Goal: Complete application form

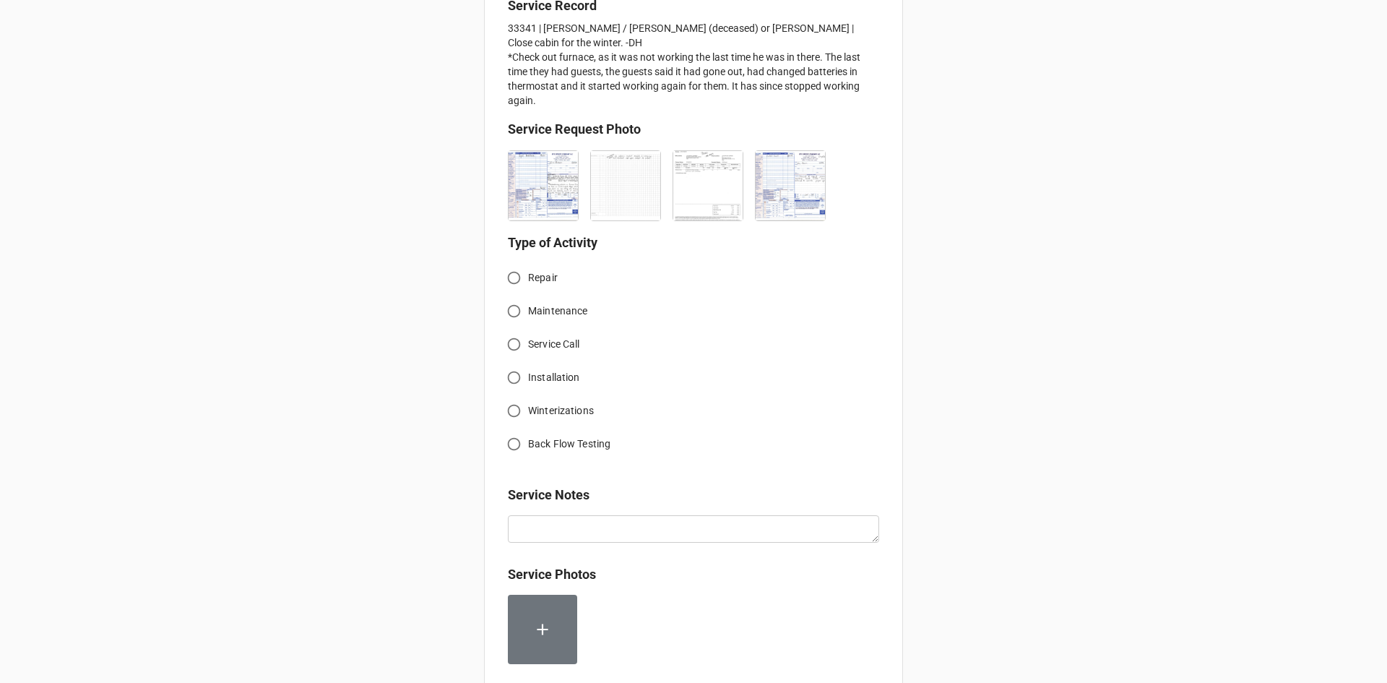
scroll to position [361, 0]
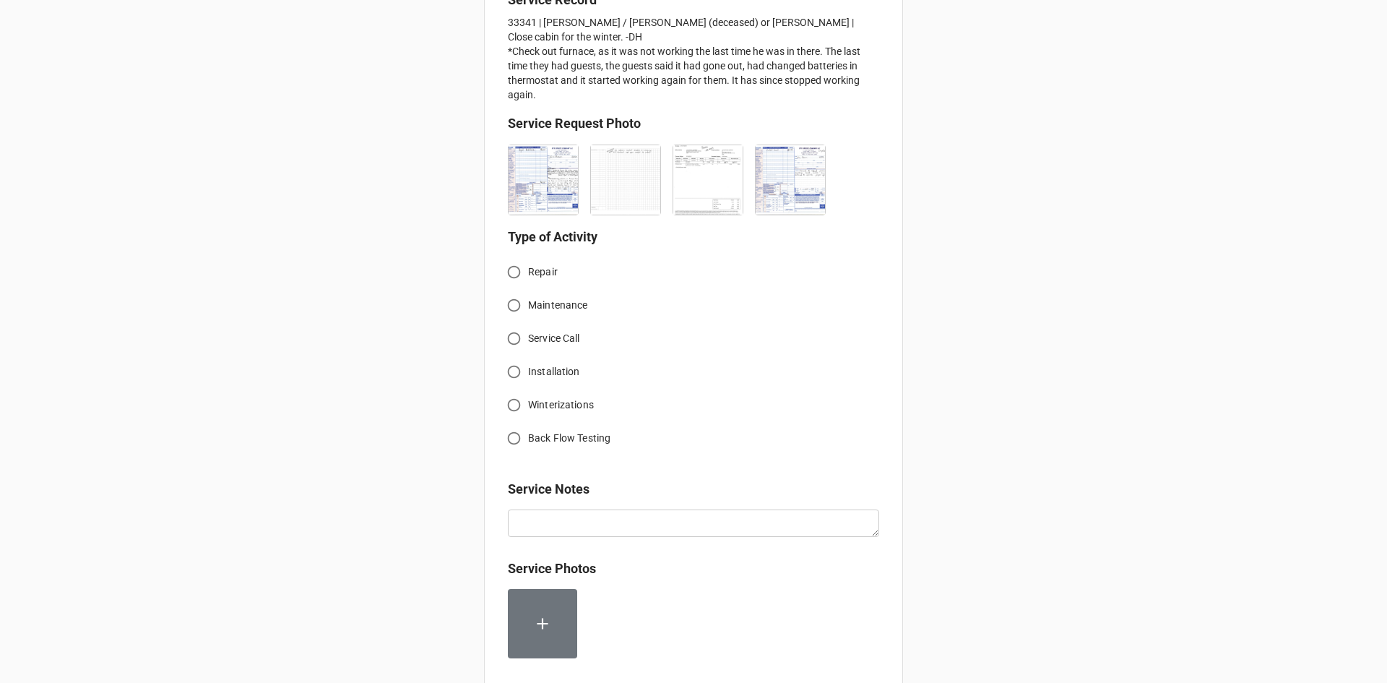
click at [528, 341] on span "Service Call" at bounding box center [554, 338] width 52 height 15
click at [525, 341] on input "Service Call" at bounding box center [514, 338] width 28 height 28
radio input "true"
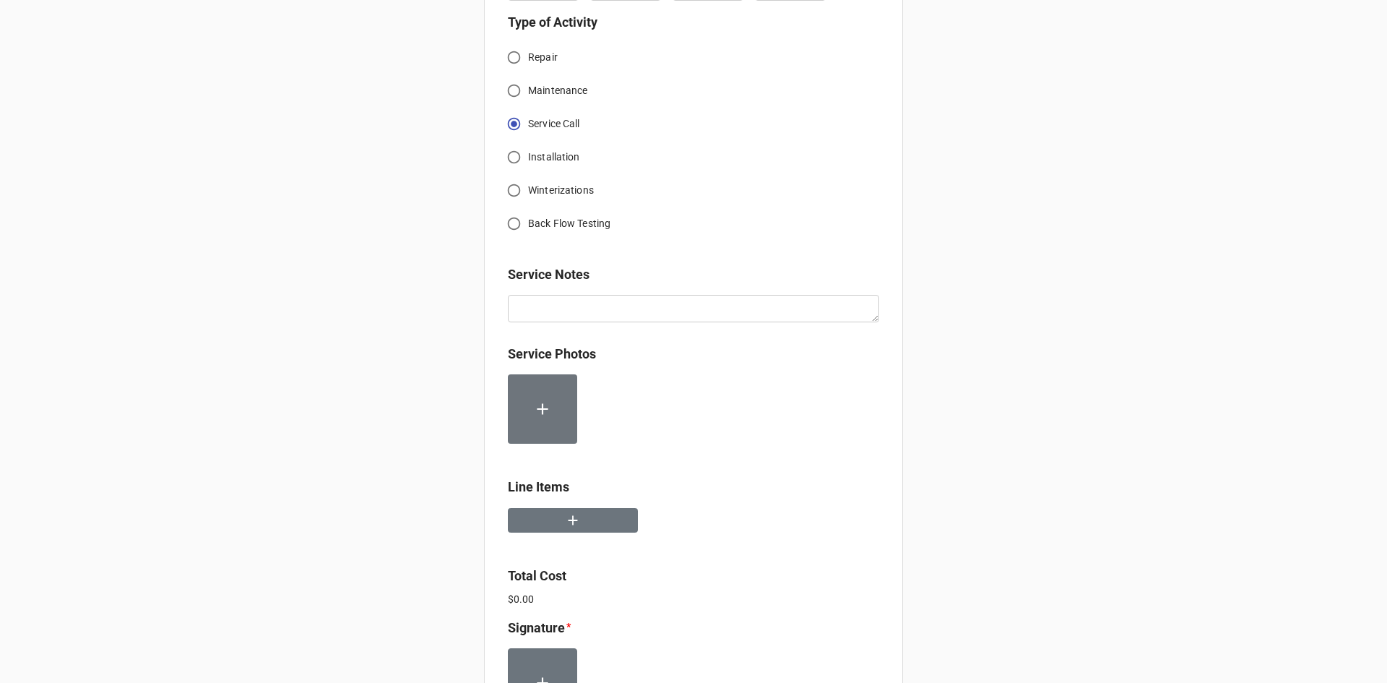
scroll to position [578, 0]
click at [519, 152] on input "Installation" at bounding box center [514, 155] width 28 height 28
radio input "true"
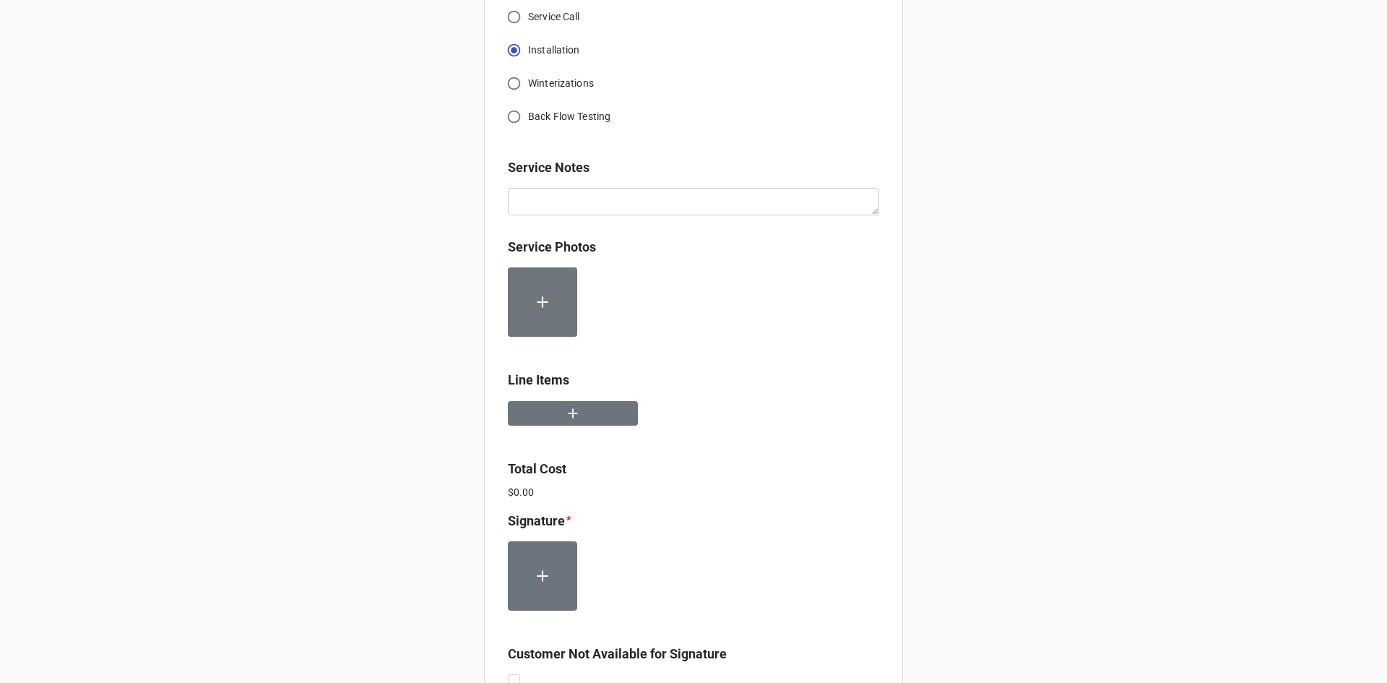
scroll to position [650, 0]
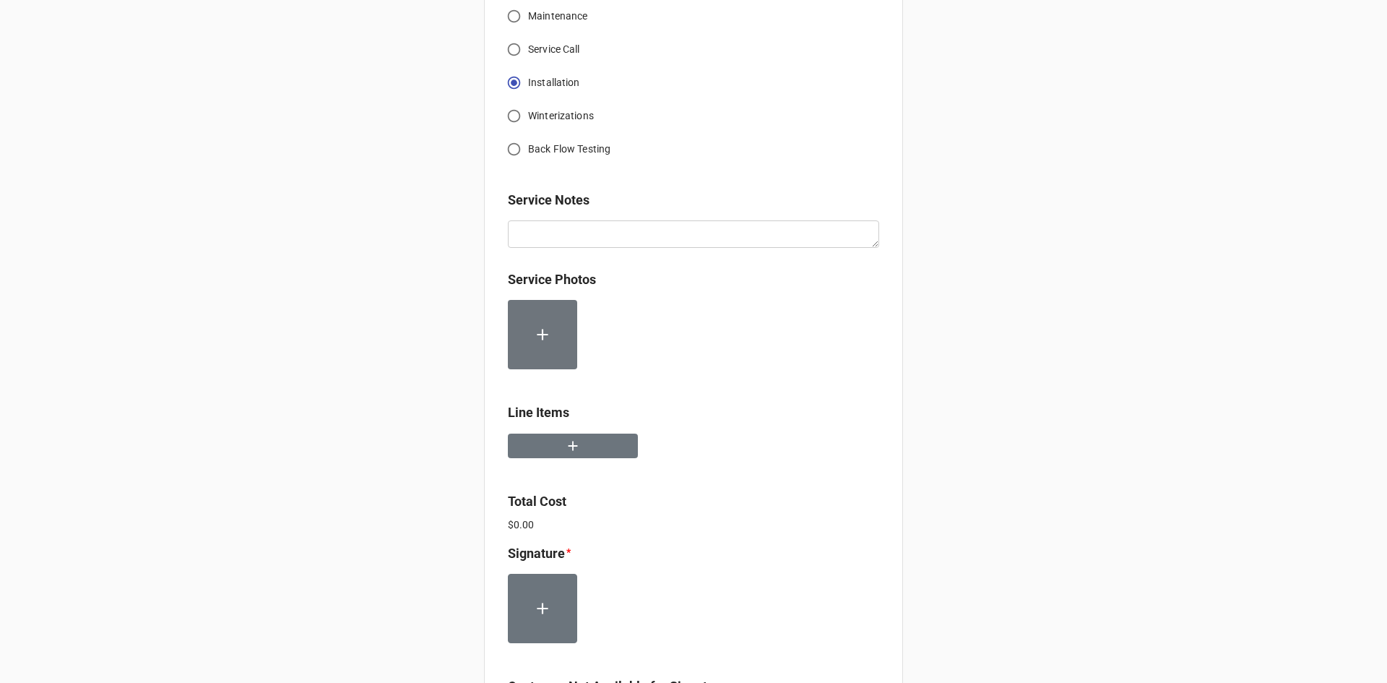
click at [580, 459] on div at bounding box center [693, 451] width 371 height 37
click at [580, 449] on button "button" at bounding box center [573, 445] width 130 height 25
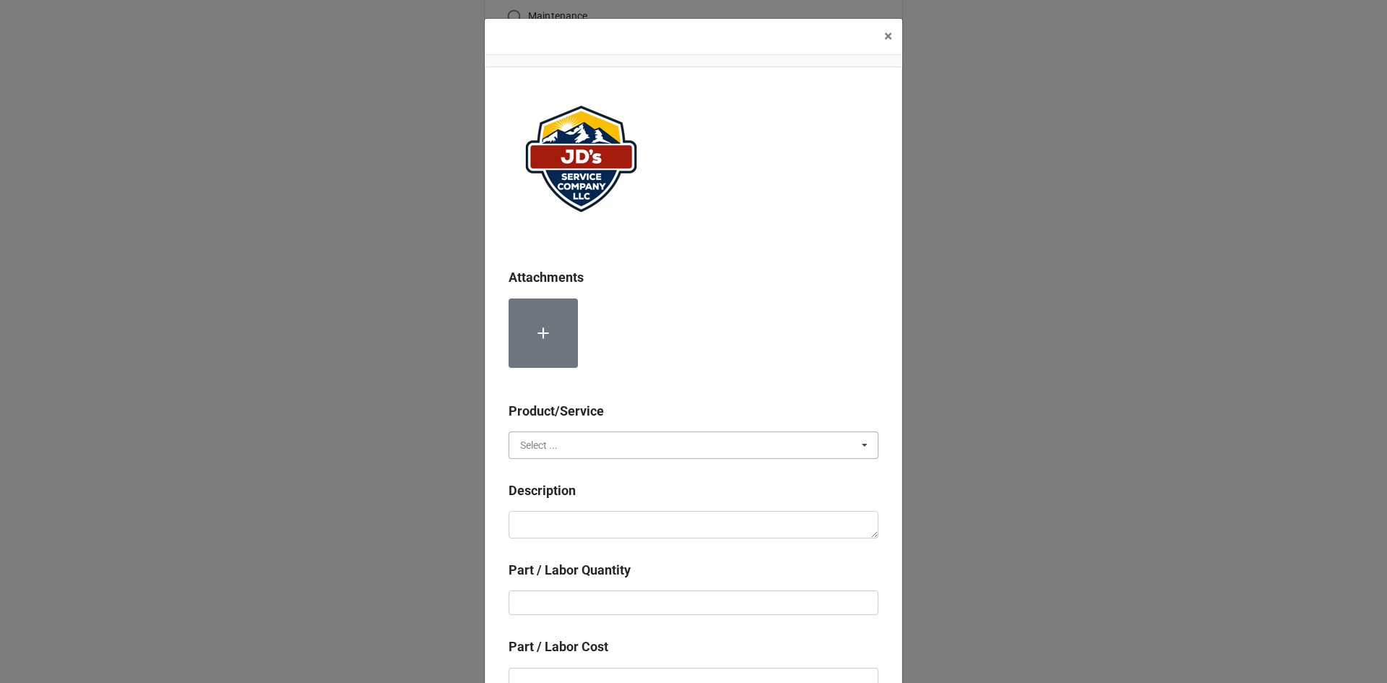
click at [582, 445] on input "text" at bounding box center [694, 445] width 368 height 26
click at [566, 478] on div "Services" at bounding box center [693, 471] width 368 height 27
click at [574, 527] on textarea at bounding box center [694, 524] width 370 height 27
paste textarea "10:00am-11:00am; Service Address: Same as above. Removed and replaced previousl…"
type textarea "x"
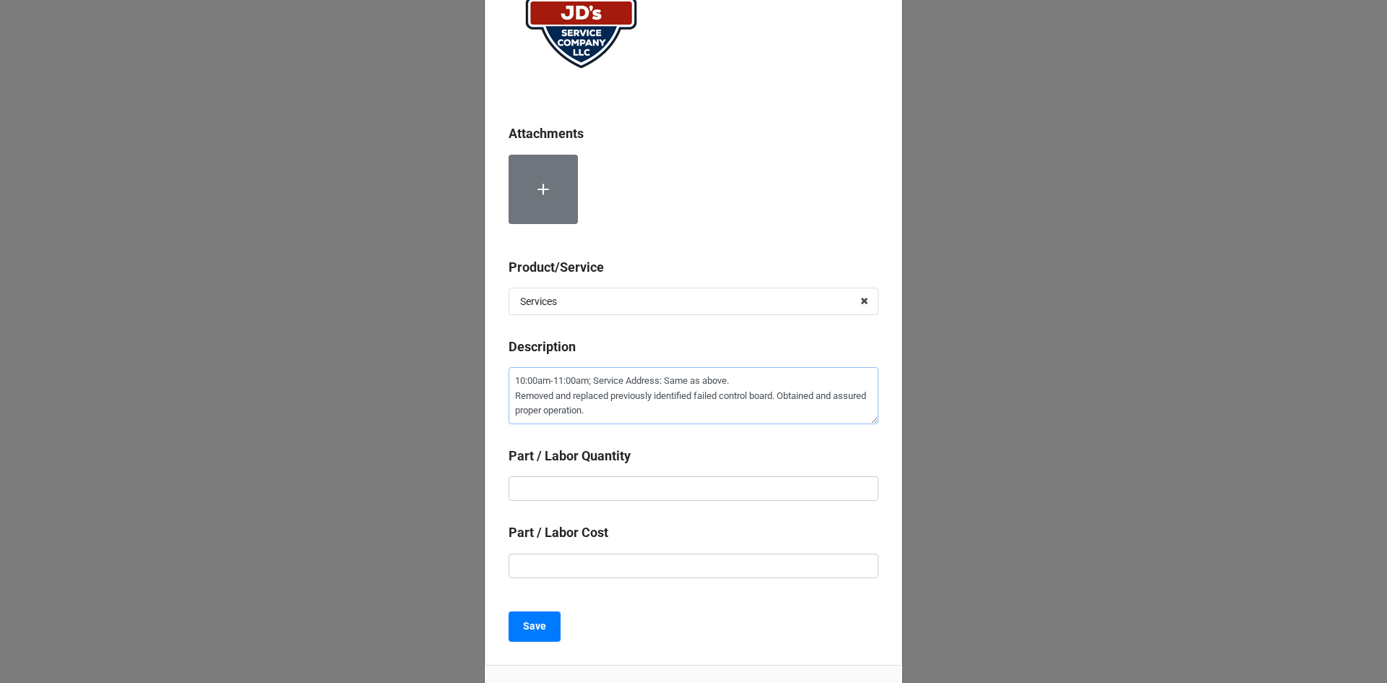
scroll to position [144, 0]
type textarea "10:00am-11:00am; Service Address: Same as above. Removed and replaced previousl…"
click at [639, 480] on input "text" at bounding box center [694, 487] width 370 height 25
type textarea "x"
type input "1"
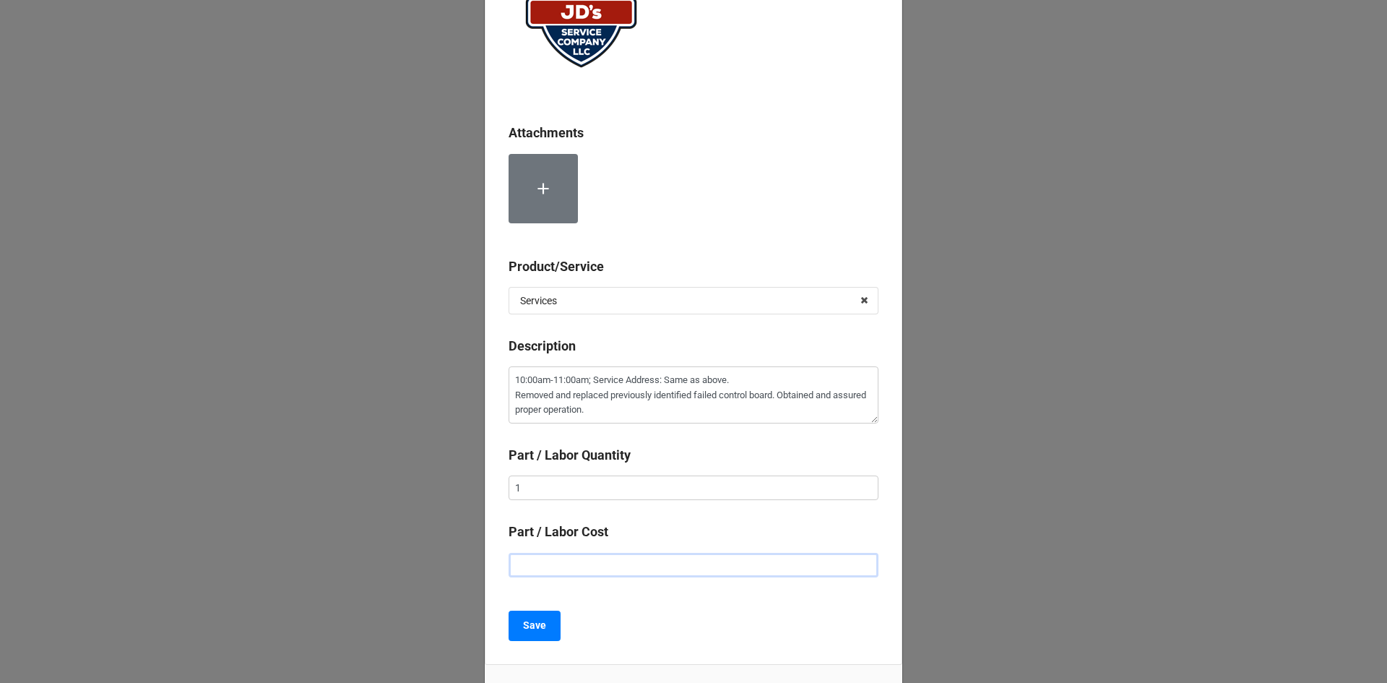
type textarea "x"
type input "$2.00"
type textarea "x"
type input "$22.00"
type textarea "x"
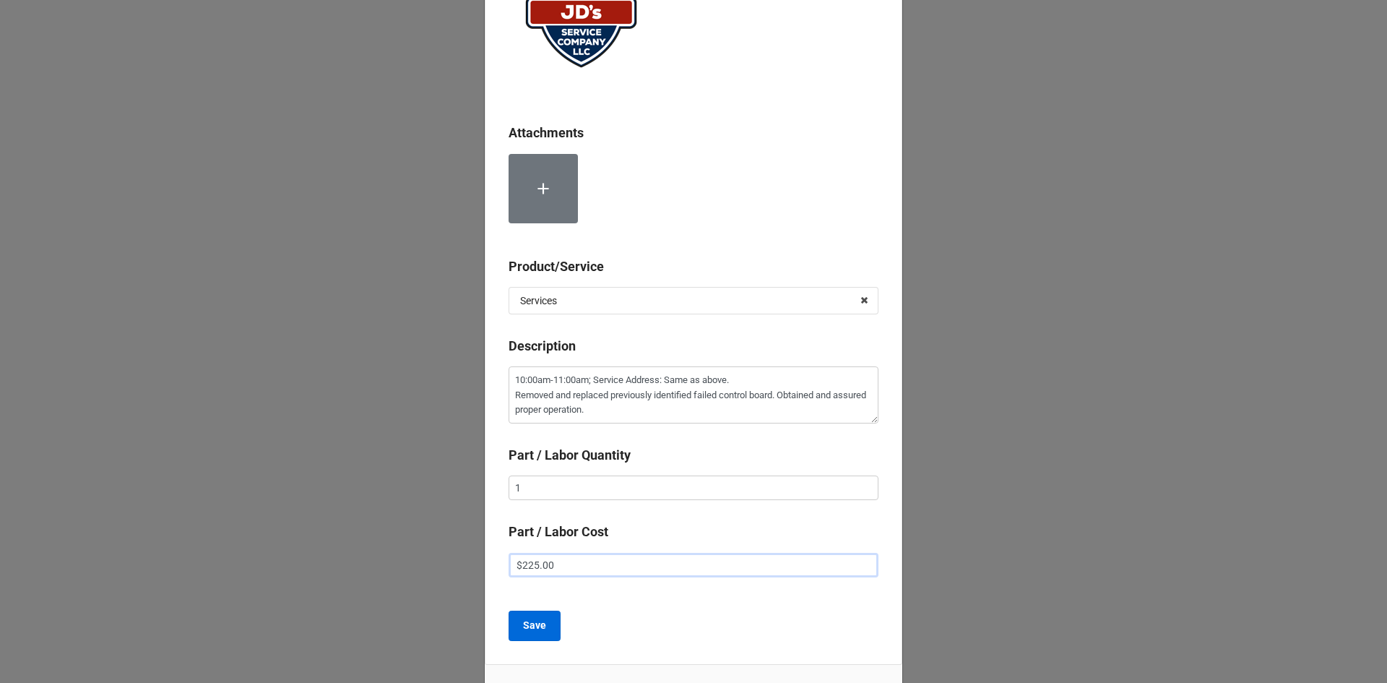
type input "$225.00"
click at [523, 632] on b "Save" at bounding box center [534, 625] width 23 height 15
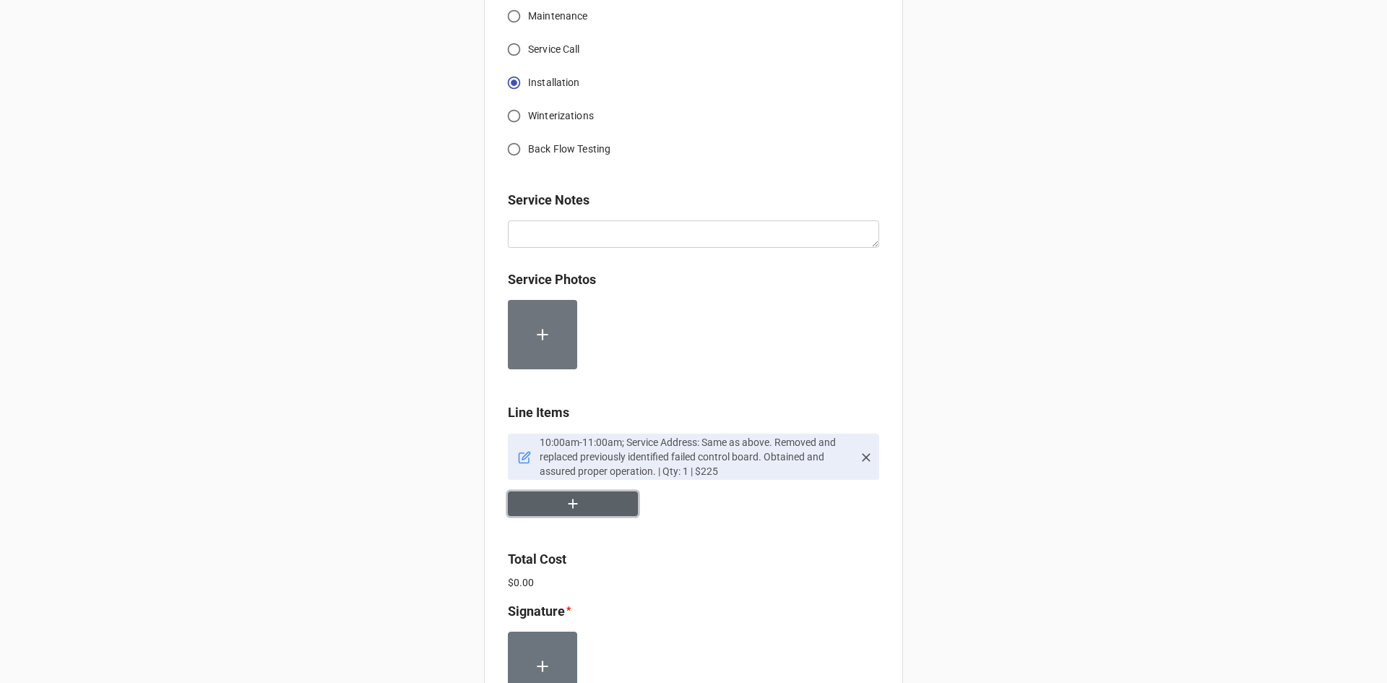
click at [565, 507] on icon "button" at bounding box center [573, 504] width 16 height 16
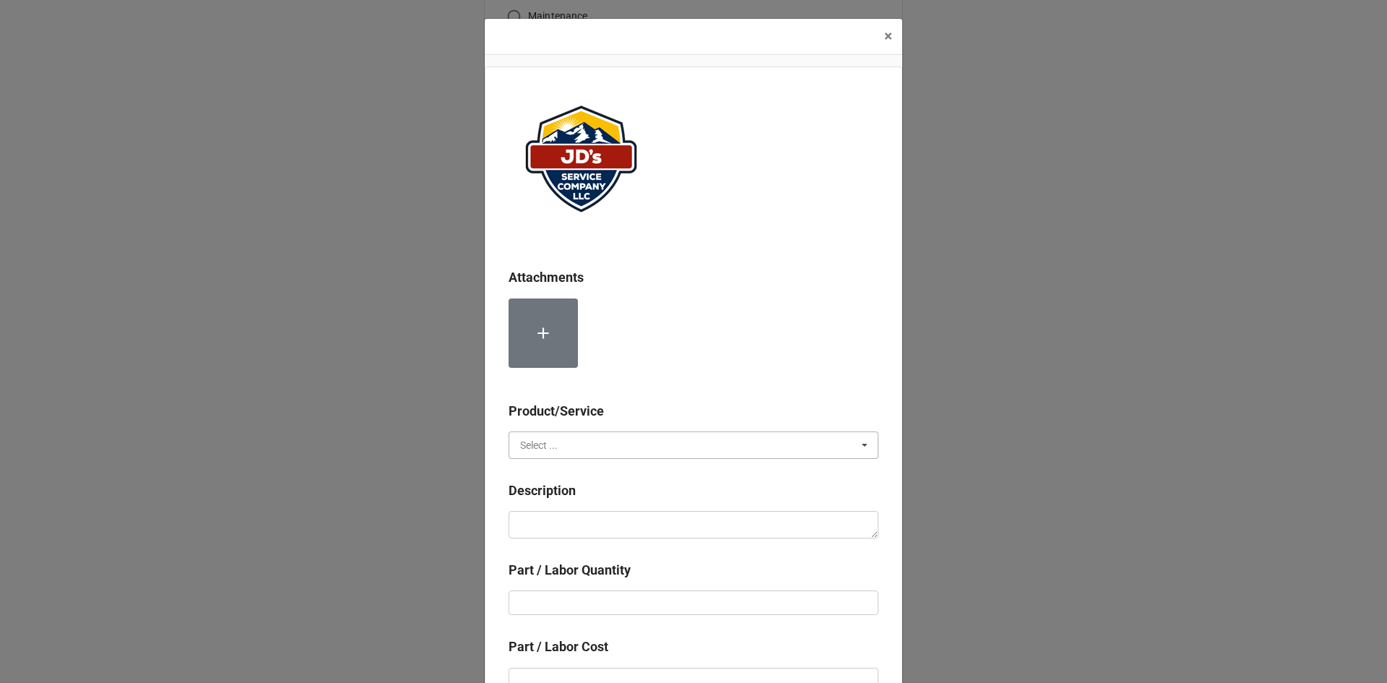
click at [552, 433] on input "text" at bounding box center [694, 445] width 368 height 26
click at [556, 496] on span "Material Cost" at bounding box center [551, 499] width 60 height 12
click at [561, 514] on textarea at bounding box center [694, 524] width 370 height 27
type textarea "x"
type textarea "C"
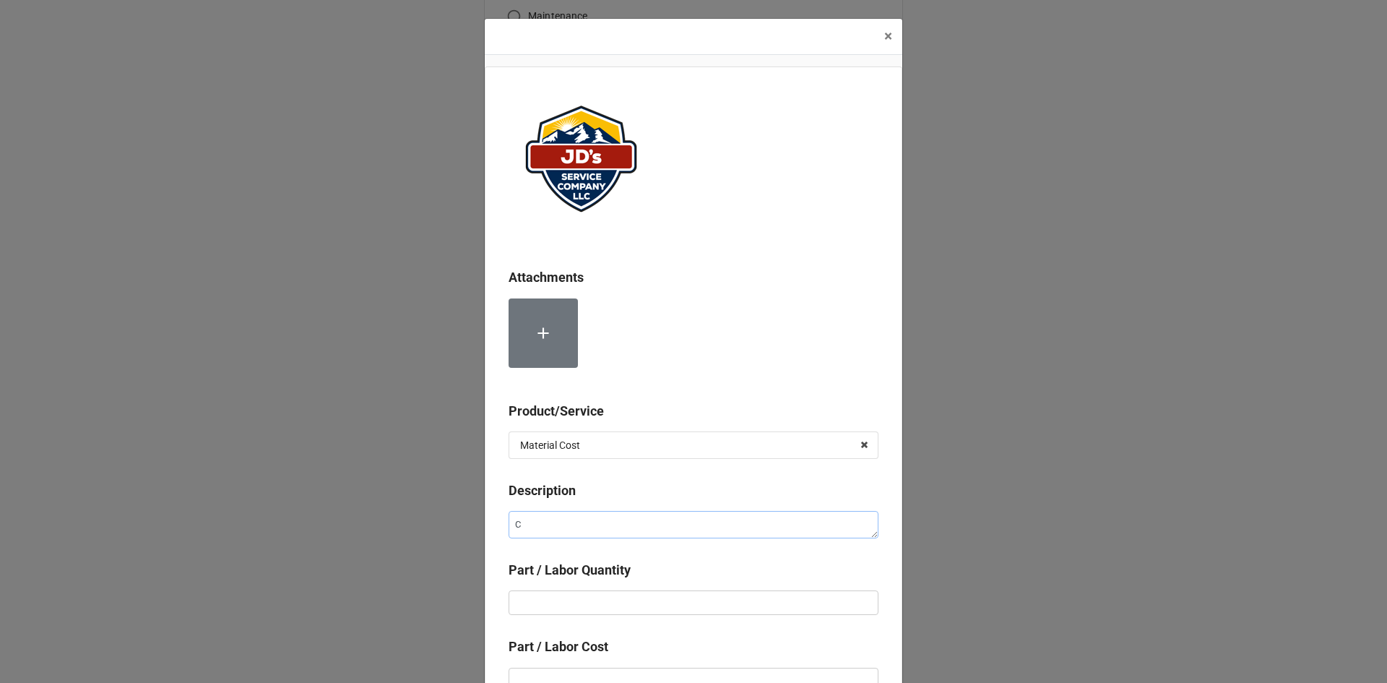
type textarea "x"
type textarea "Co"
type textarea "x"
type textarea "Con"
type textarea "x"
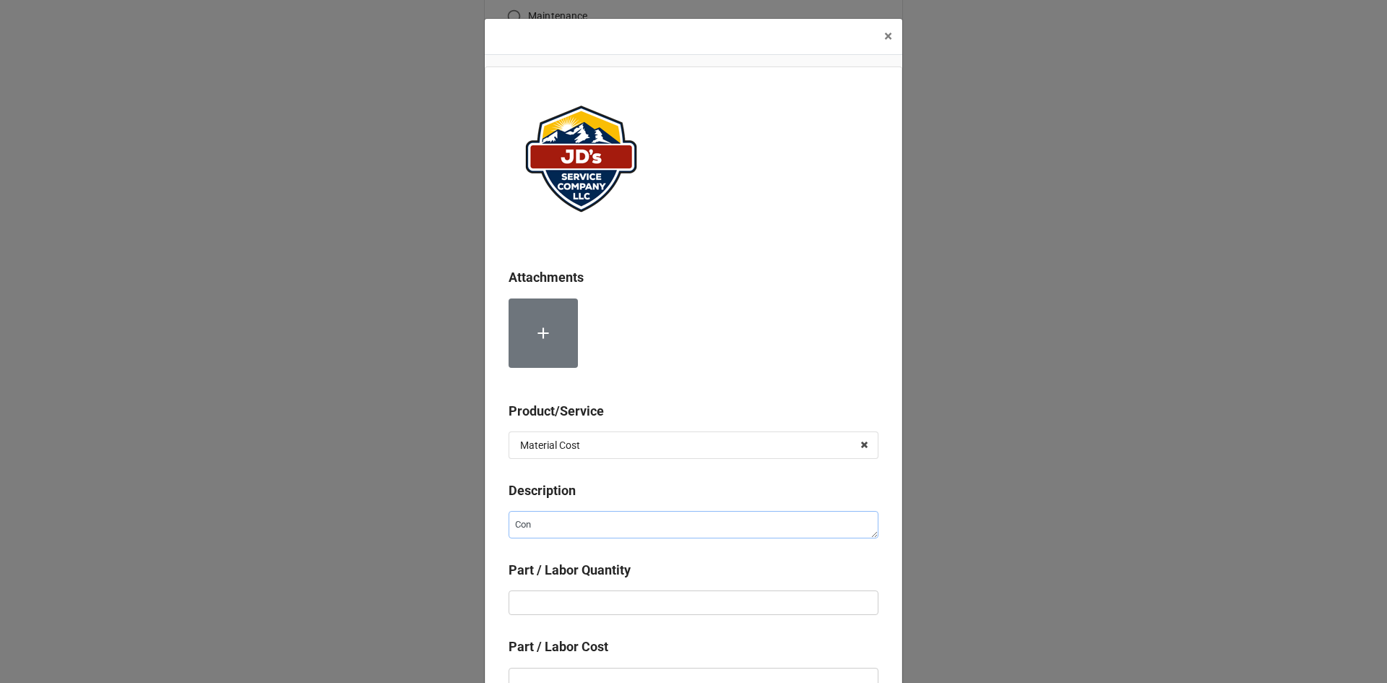
type textarea "Cont"
type textarea "x"
type textarea "Contr"
type textarea "x"
type textarea "Contro"
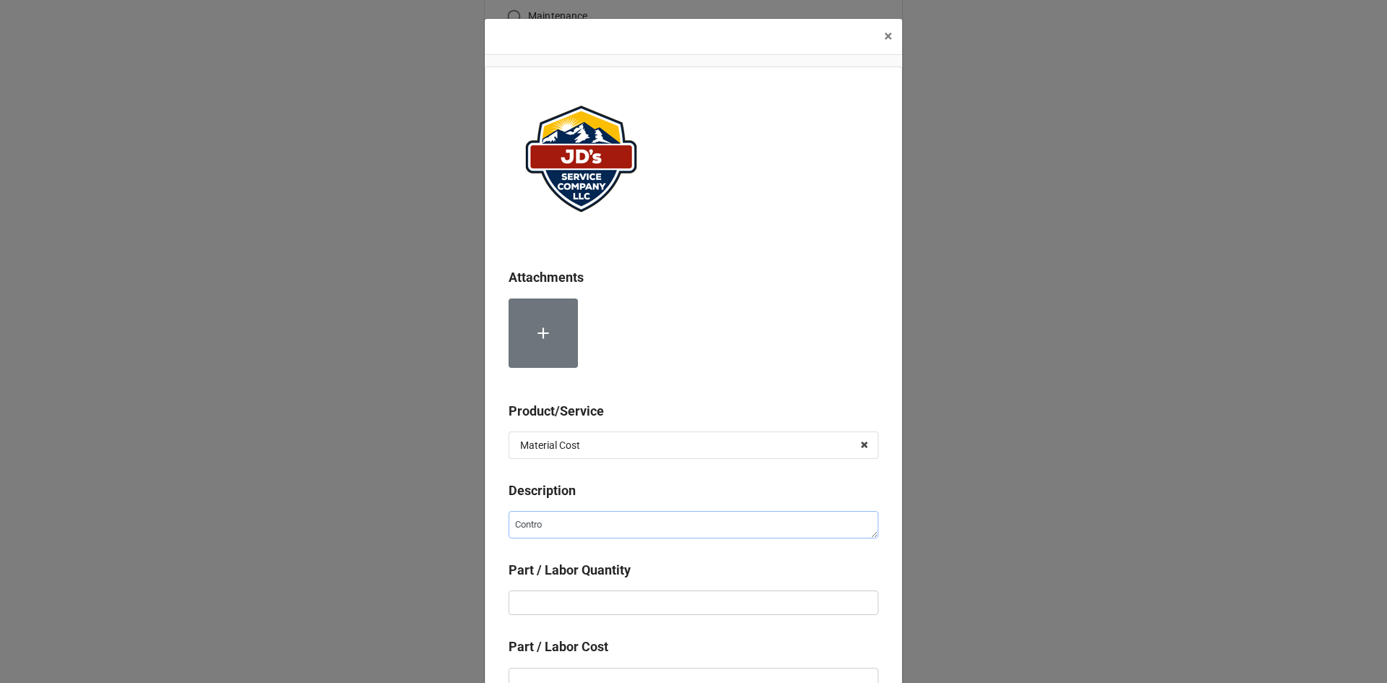
type textarea "x"
type textarea "Control"
type textarea "x"
type textarea "Control"
type textarea "x"
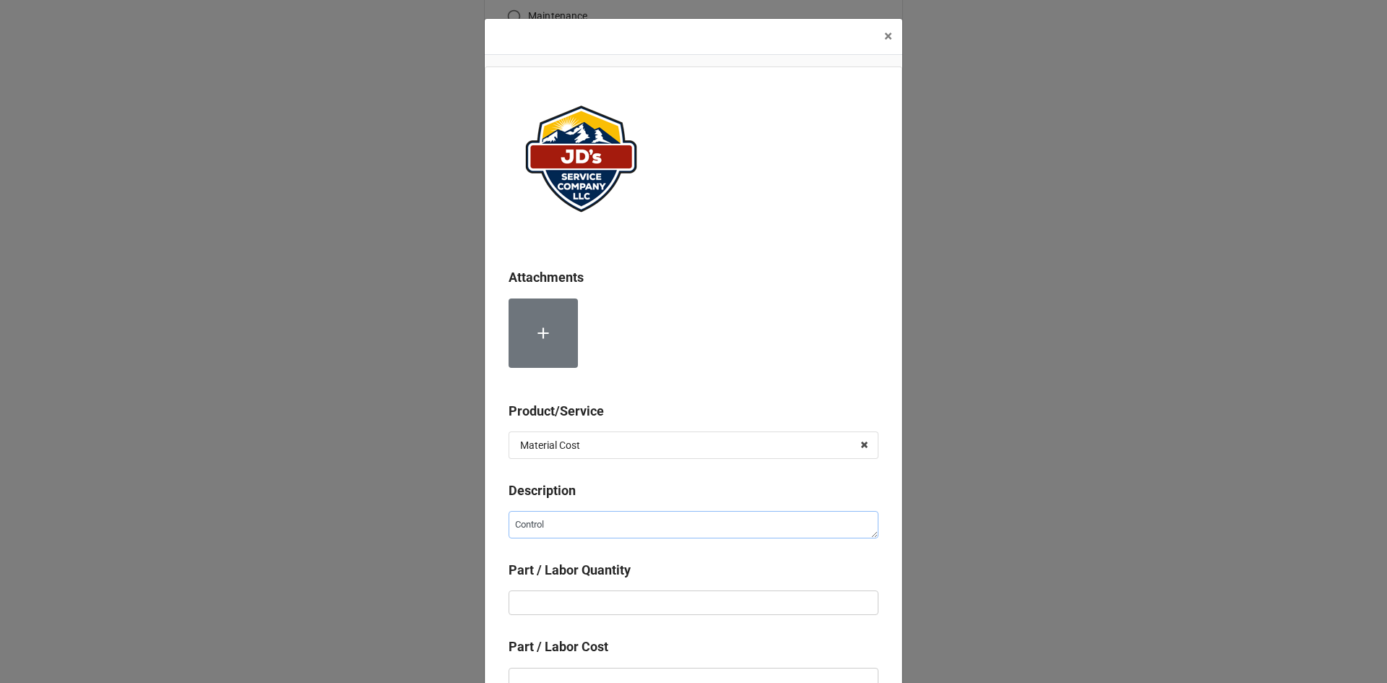
type textarea "Control B"
type textarea "x"
type textarea "Control Bo"
type textarea "x"
type textarea "Control Boar"
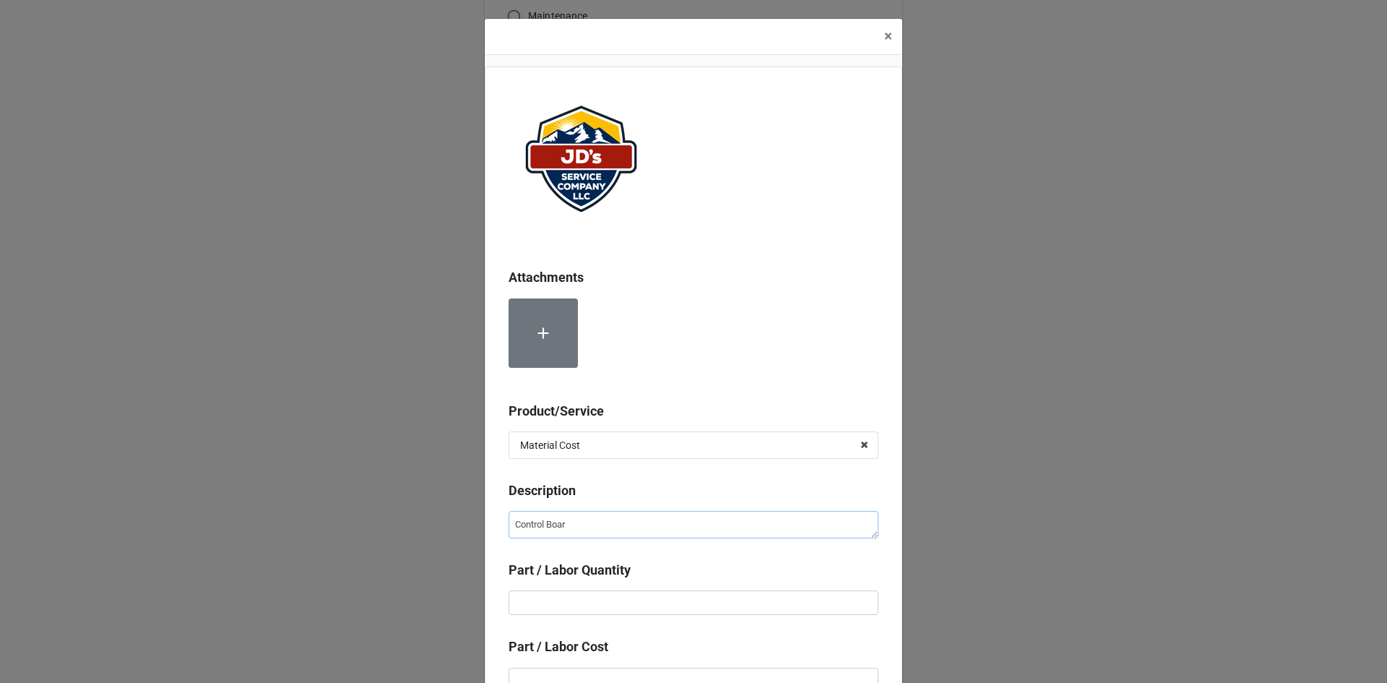
type textarea "x"
type textarea "Control Board"
type textarea "x"
type input "1"
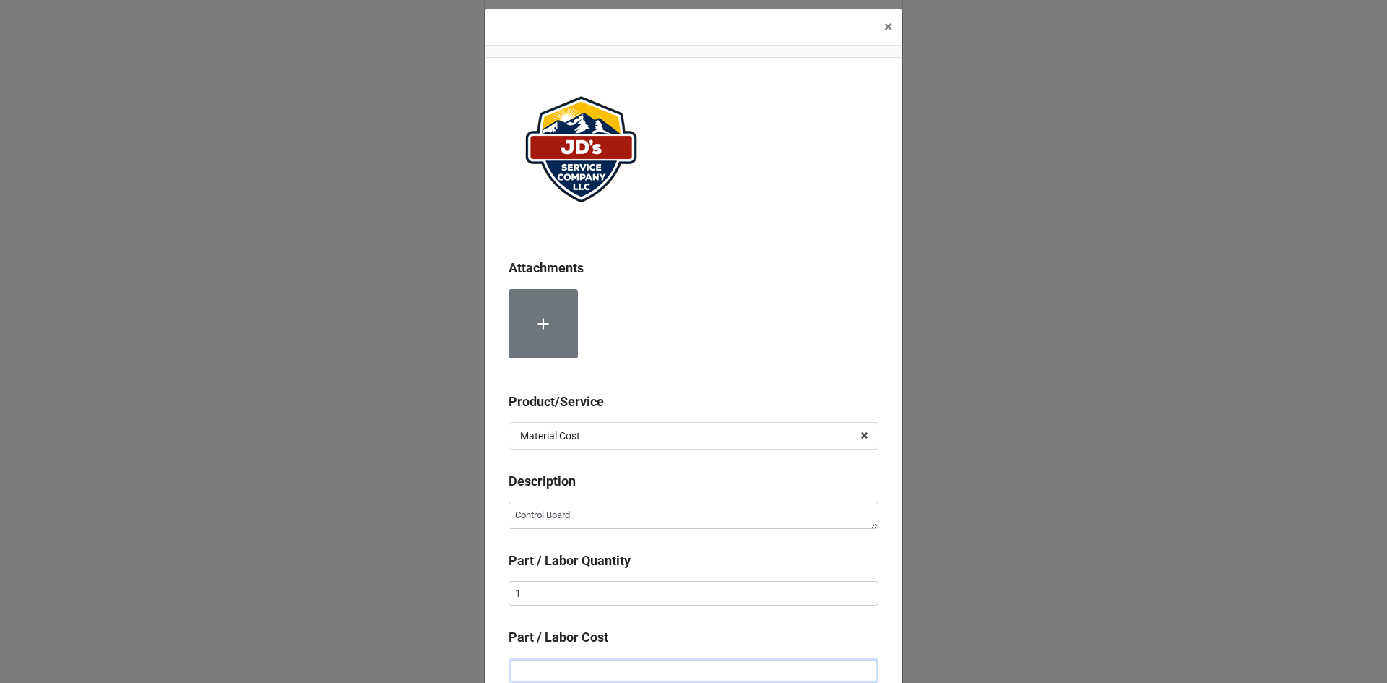
type textarea "x"
type input "$4.00"
type textarea "x"
type input "$47.00"
type textarea "x"
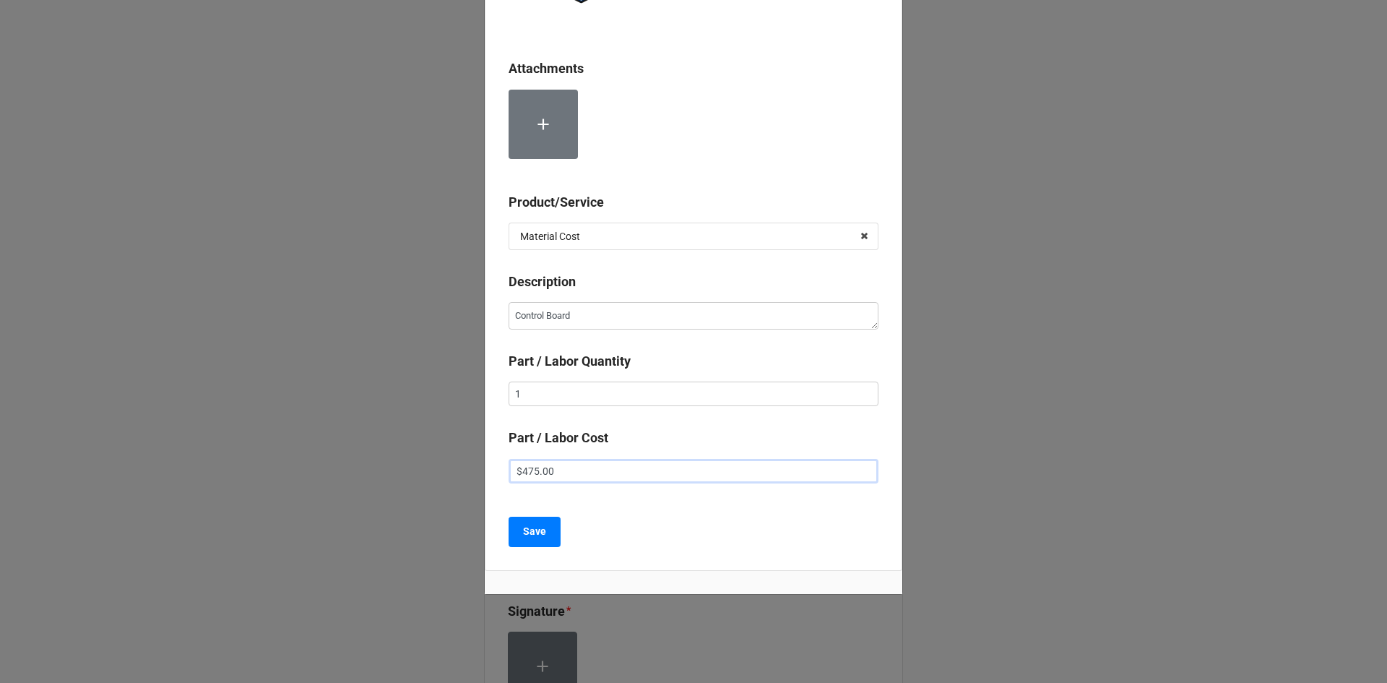
scroll to position [210, 0]
type input "$475.00"
click at [540, 537] on b "Save" at bounding box center [534, 529] width 23 height 15
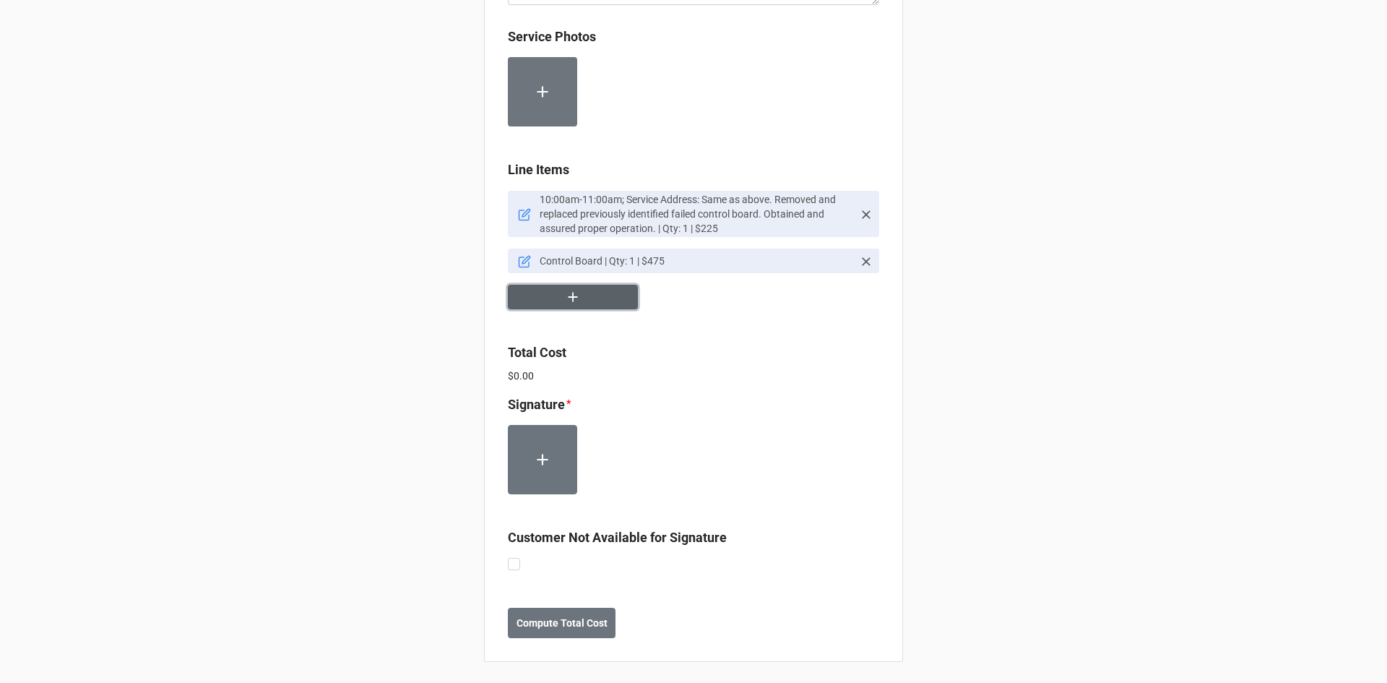
scroll to position [896, 0]
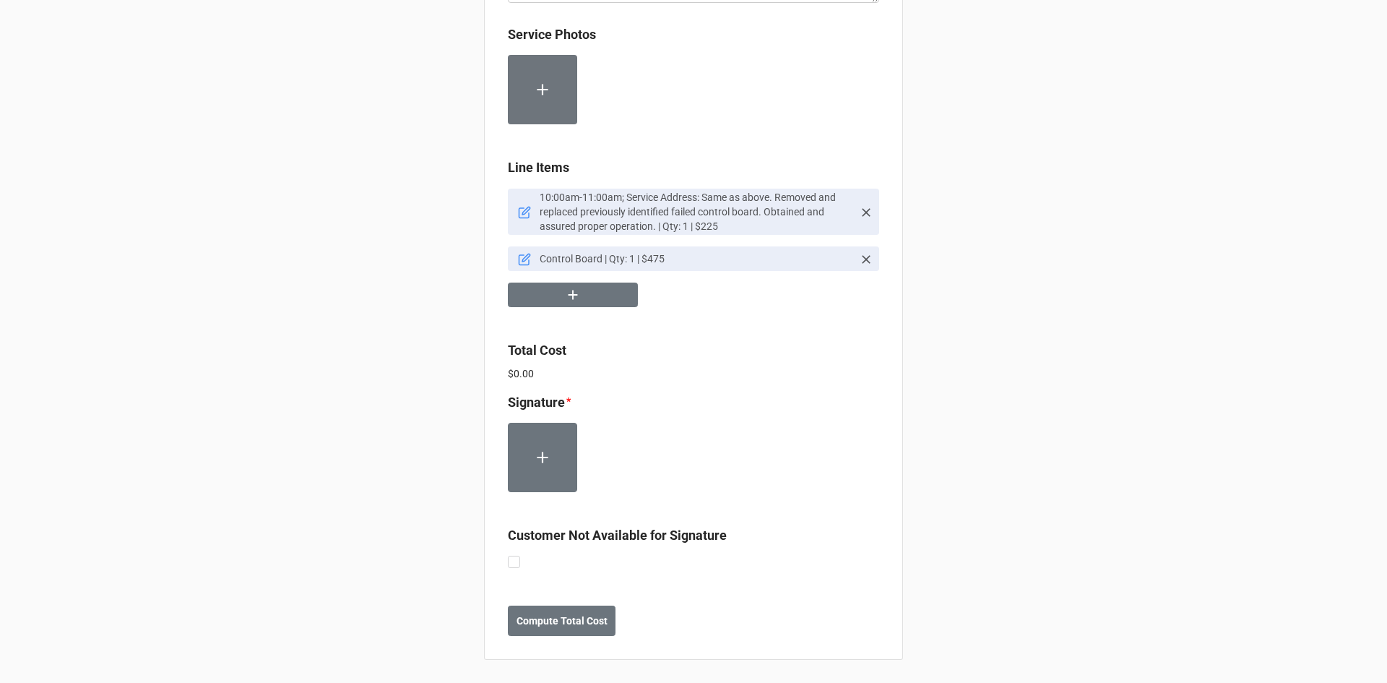
click at [515, 556] on label at bounding box center [514, 556] width 12 height 0
checkbox input "true"
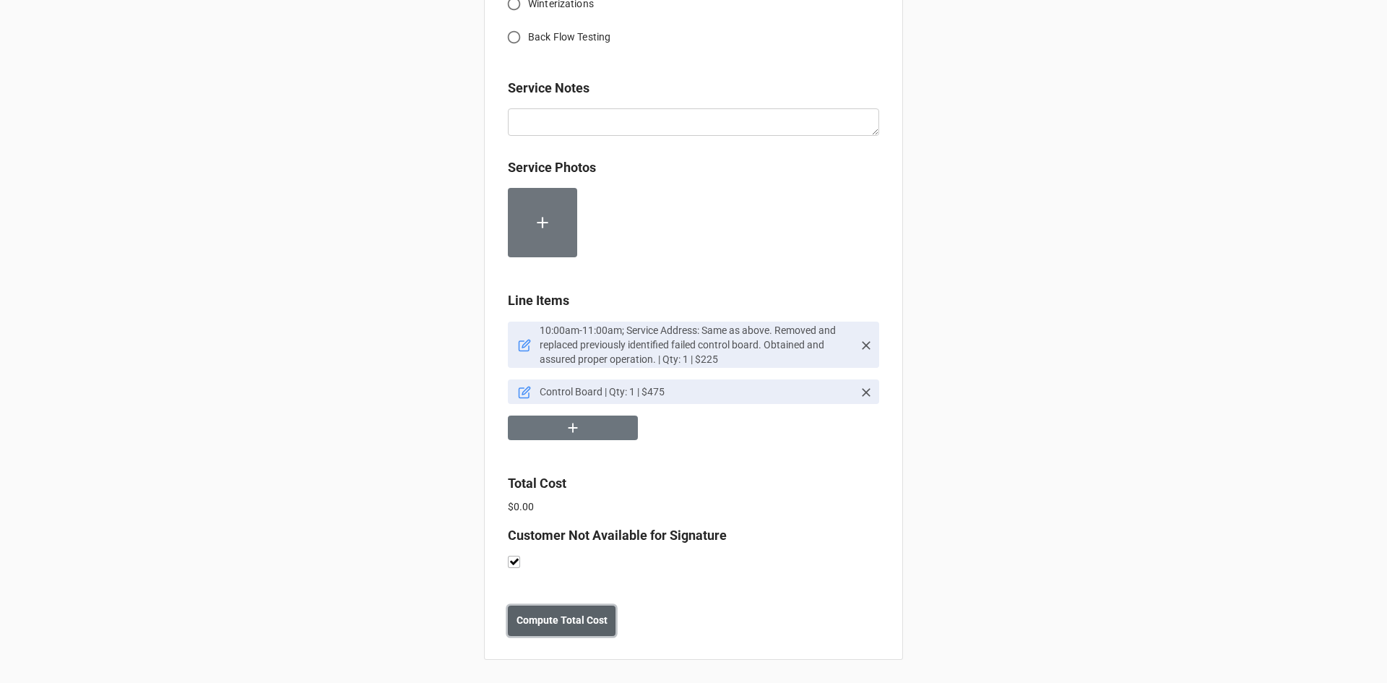
click at [561, 618] on b "Compute Total Cost" at bounding box center [562, 620] width 91 height 15
click at [544, 623] on button "Save" at bounding box center [534, 620] width 52 height 30
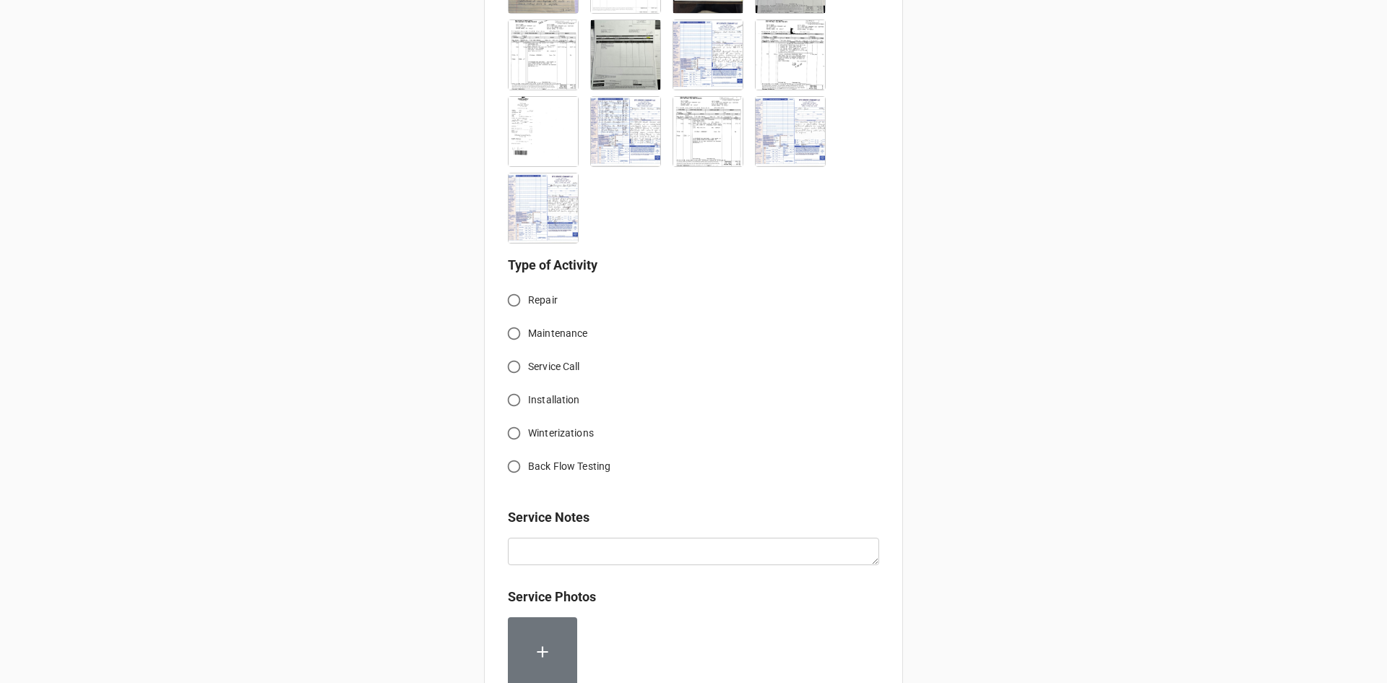
scroll to position [1586, 0]
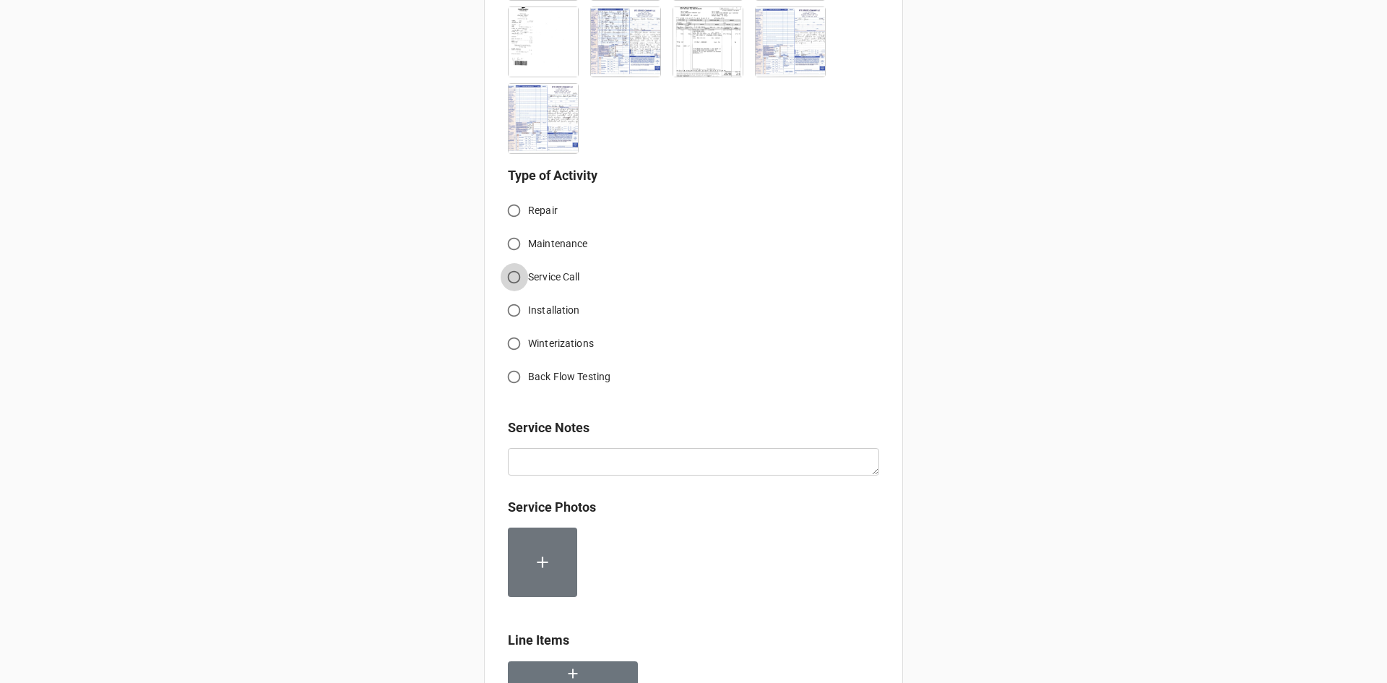
click at [516, 263] on input "Service Call" at bounding box center [514, 277] width 28 height 28
radio input "true"
click at [512, 197] on input "Repair" at bounding box center [514, 211] width 28 height 28
radio input "true"
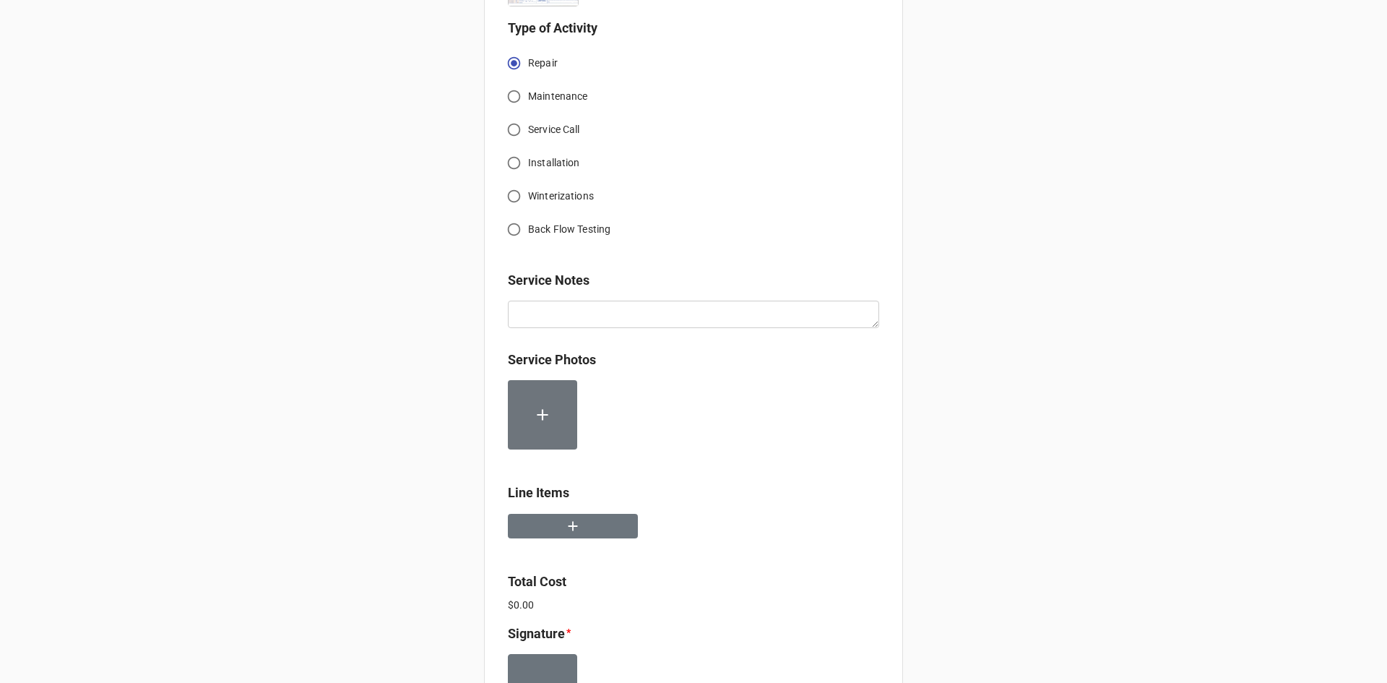
scroll to position [1803, 0]
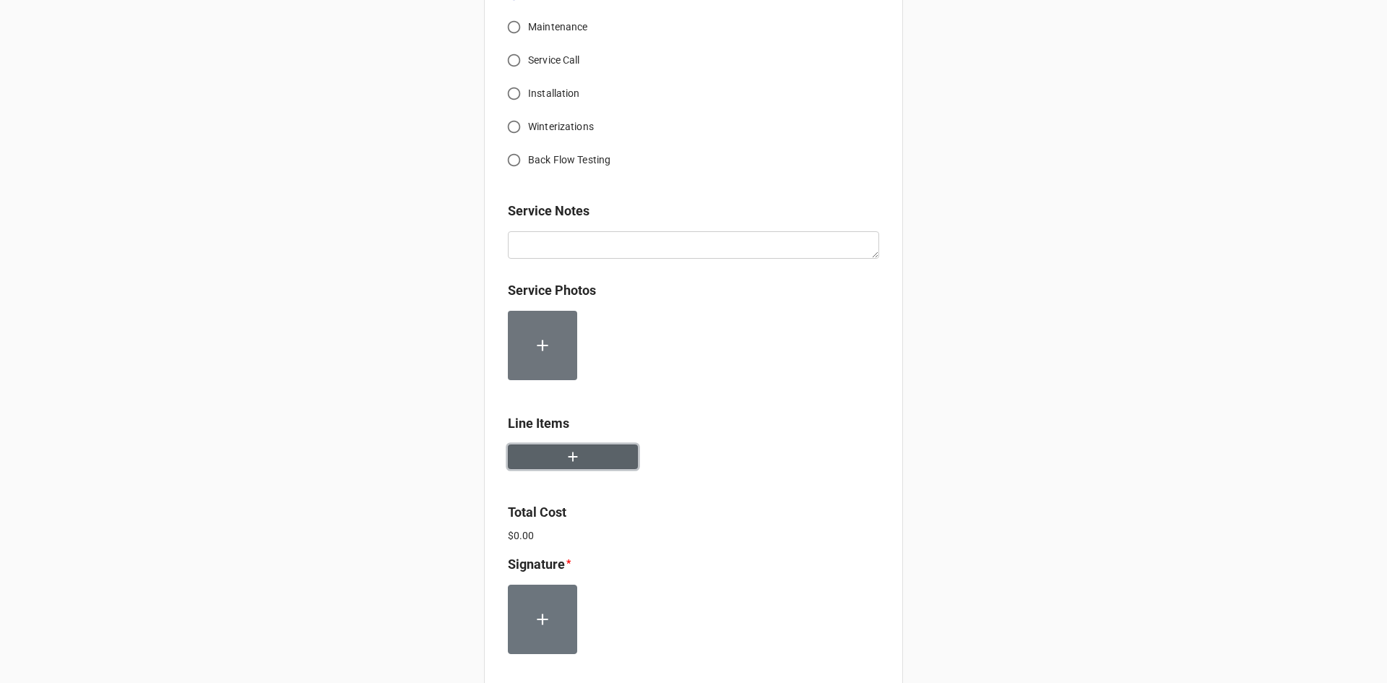
click at [587, 444] on button "button" at bounding box center [573, 456] width 130 height 25
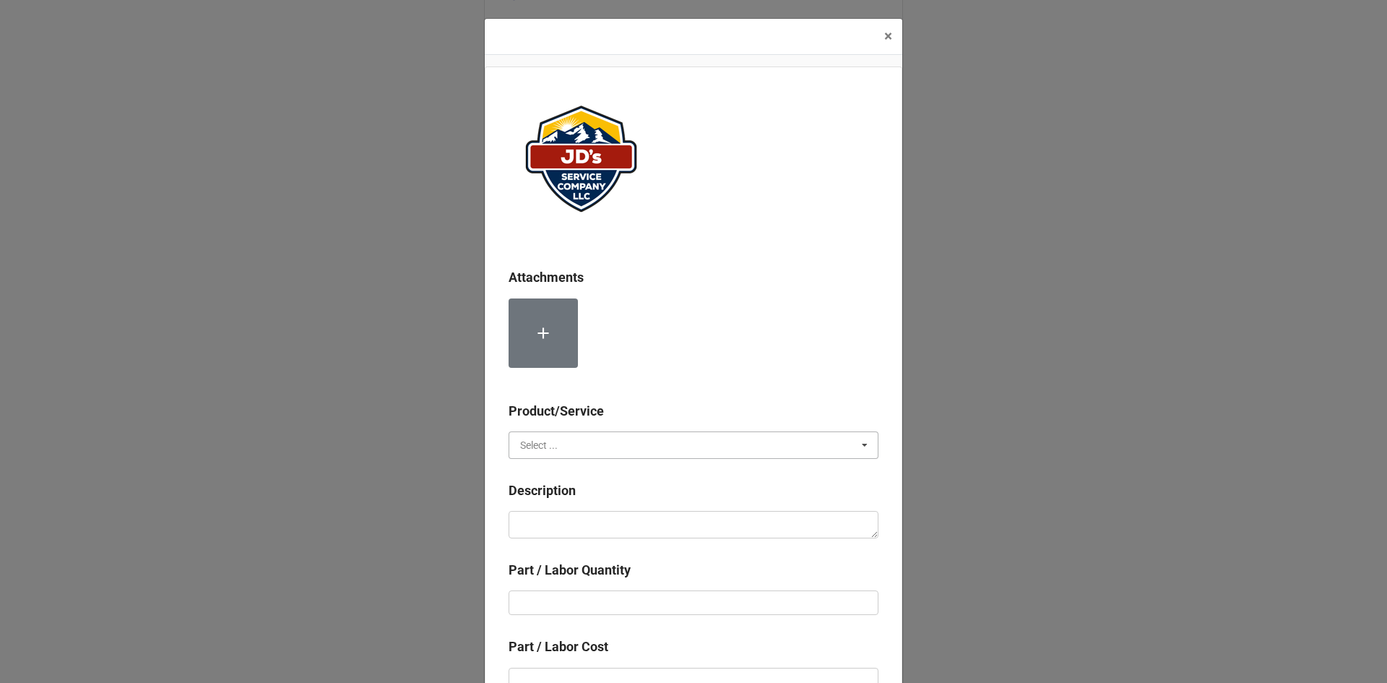
drag, startPoint x: 593, startPoint y: 454, endPoint x: 597, endPoint y: 443, distance: 11.4
click at [593, 453] on input "text" at bounding box center [694, 445] width 368 height 26
click at [595, 482] on div "Services" at bounding box center [693, 471] width 368 height 27
drag, startPoint x: 617, startPoint y: 535, endPoint x: 628, endPoint y: 531, distance: 11.4
click at [618, 534] on textarea at bounding box center [694, 524] width 370 height 27
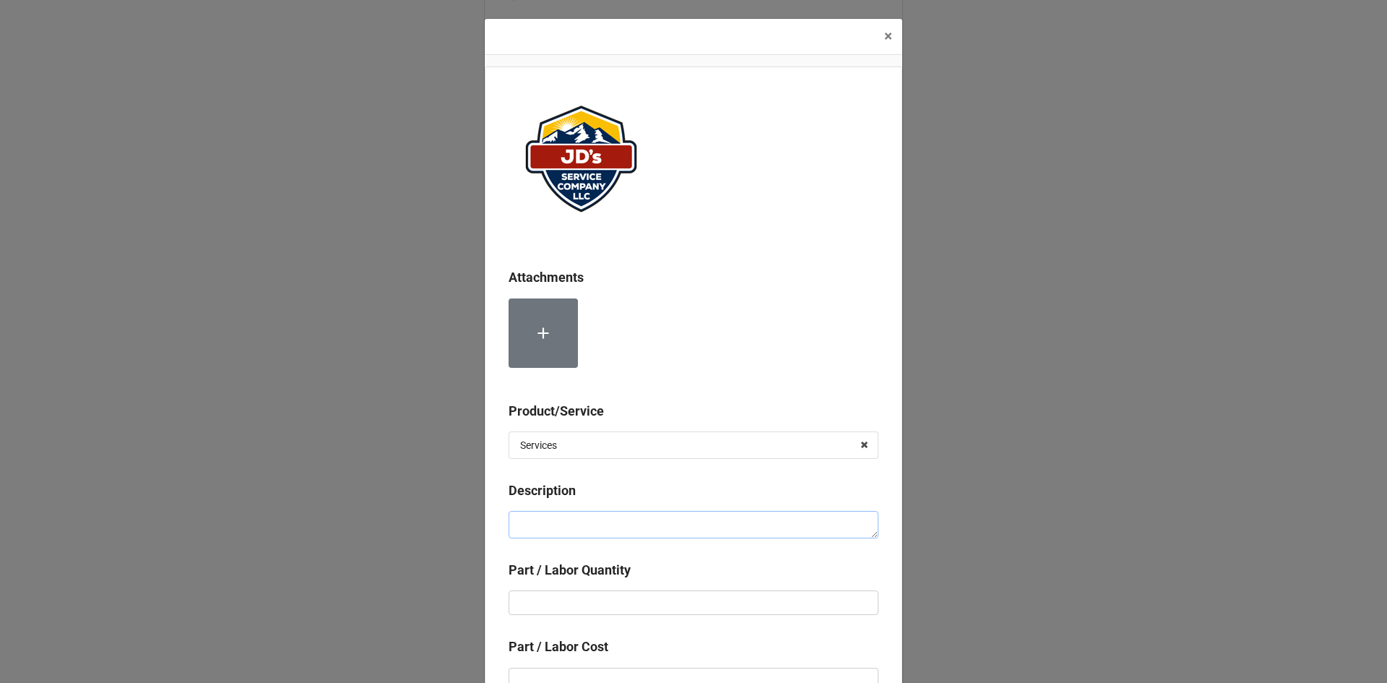
paste textarea "10:00am-2:00pm/2:30pm-4:30pm; Service Address: Same as above. Bucket purged pro…"
type textarea "x"
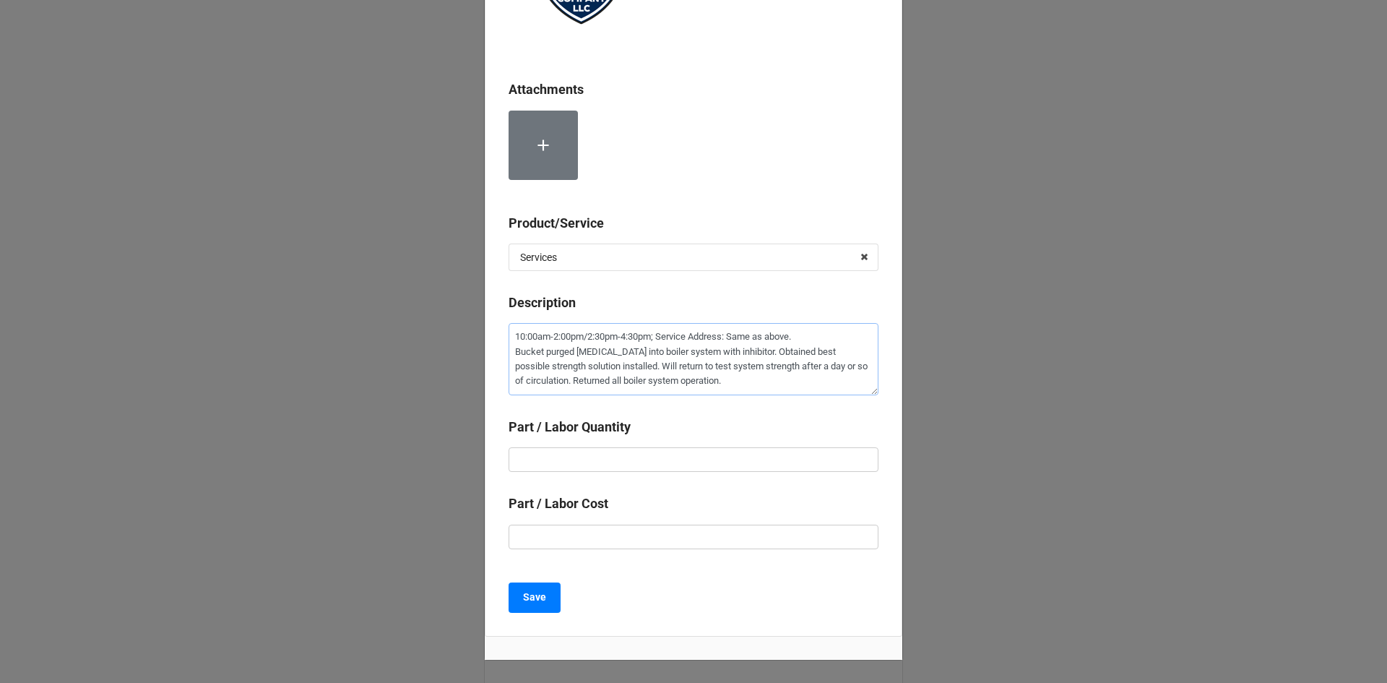
scroll to position [217, 0]
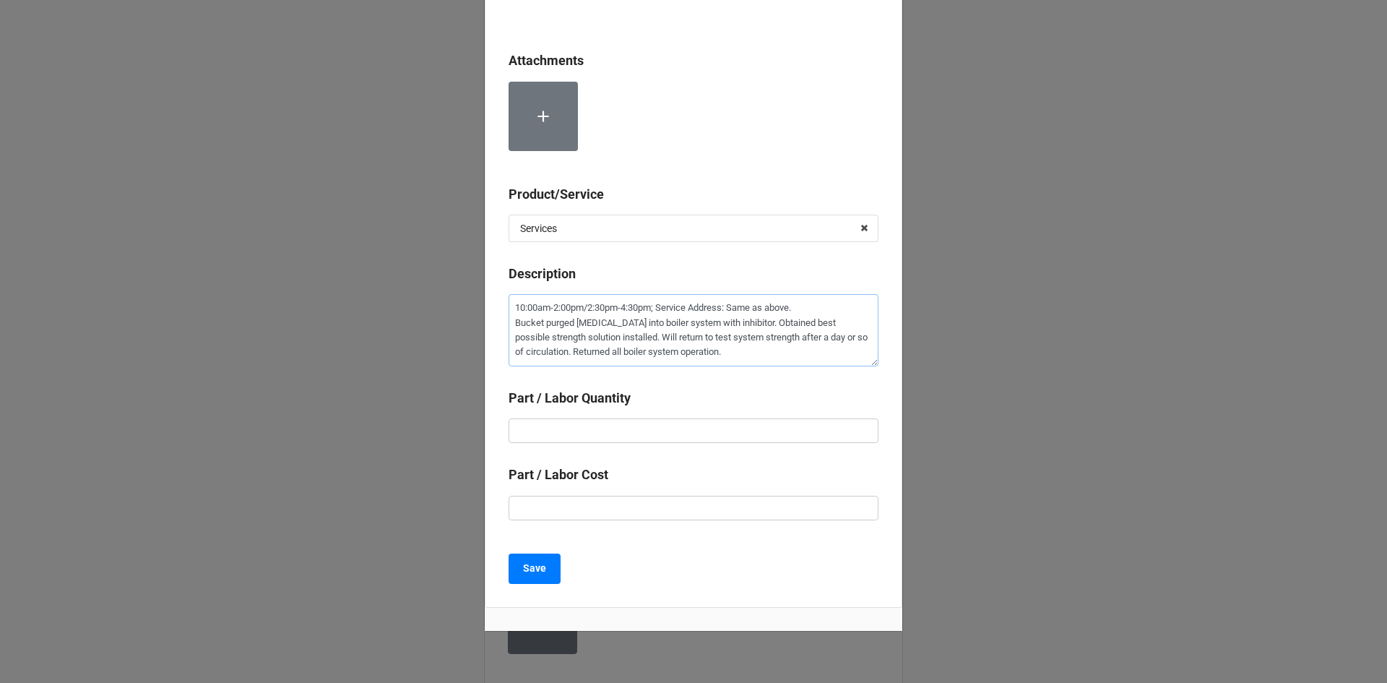
type textarea "10:00am-2:00pm/2:30pm-4:30pm; Service Address: Same as above. Bucket purged pro…"
click at [568, 405] on label "Part / Labor Quantity" at bounding box center [570, 398] width 122 height 20
click at [577, 431] on input "text" at bounding box center [694, 430] width 370 height 25
type textarea "x"
type input "6"
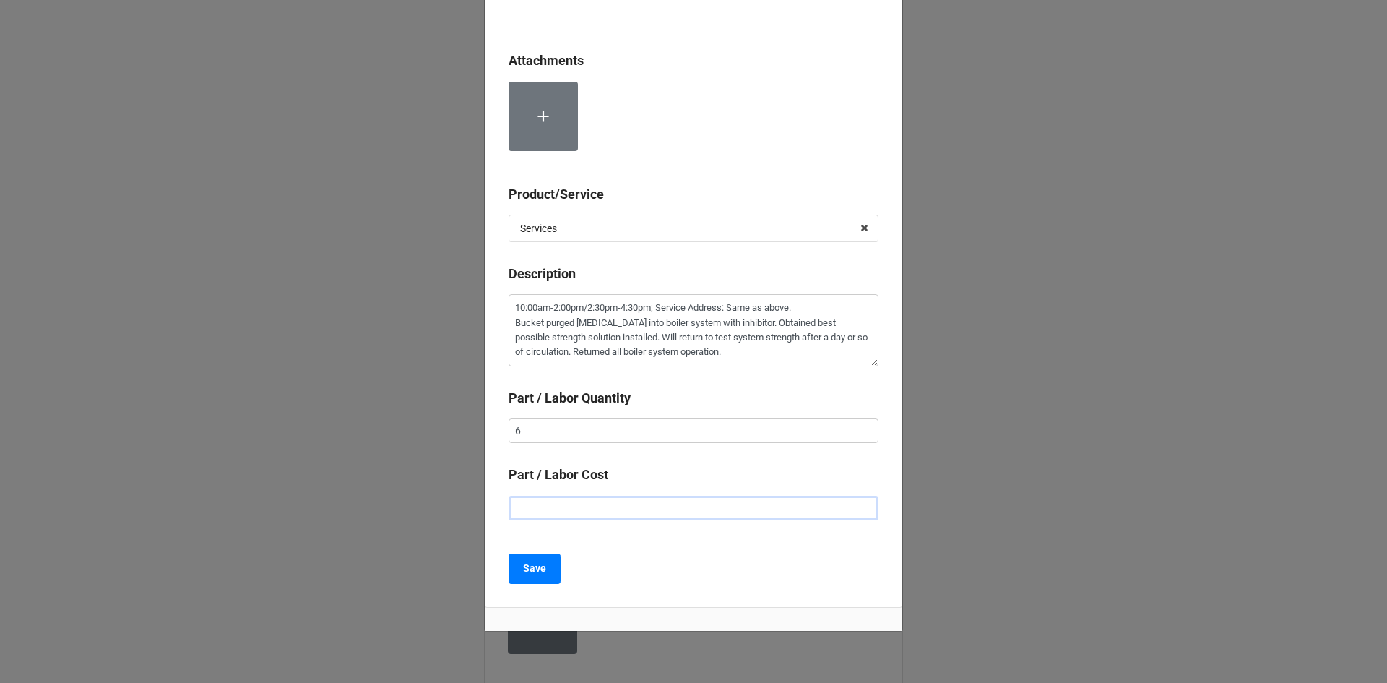
type textarea "x"
type input "$2.00"
type textarea "x"
type input "$22.00"
type textarea "x"
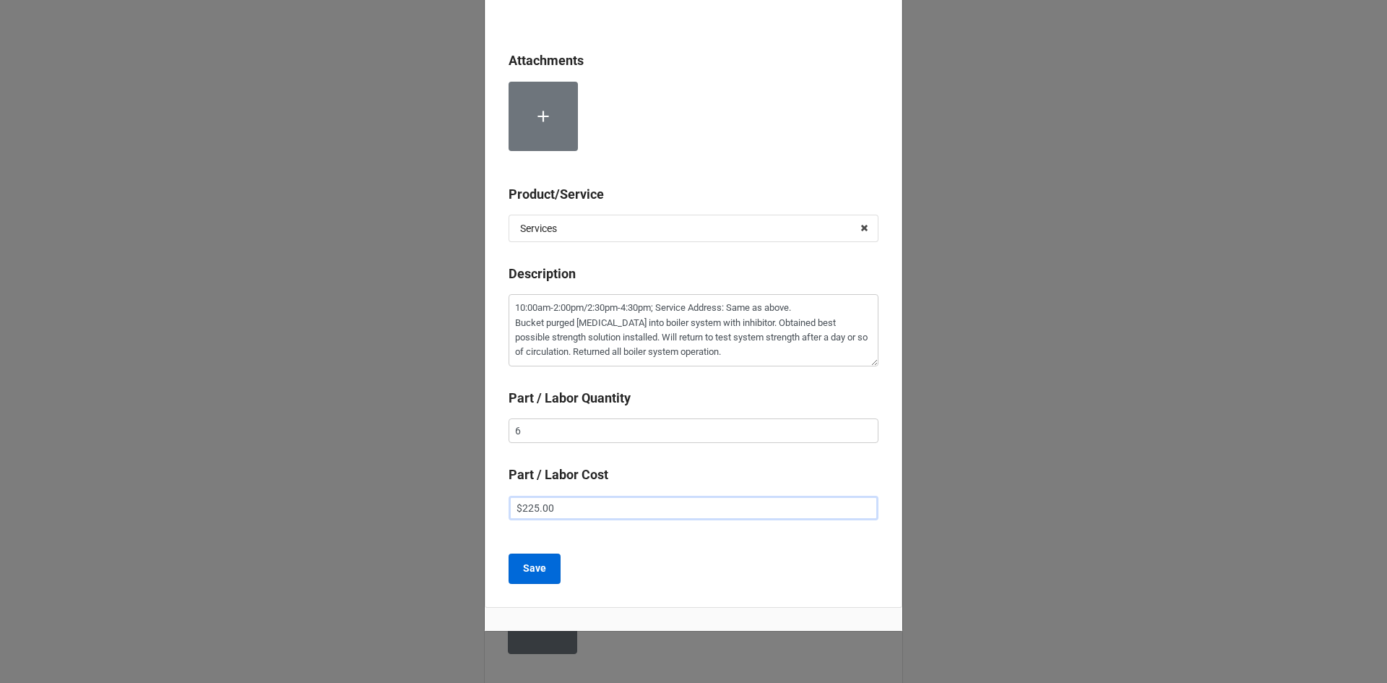
type input "$225.00"
click at [536, 566] on b "Save" at bounding box center [534, 568] width 23 height 15
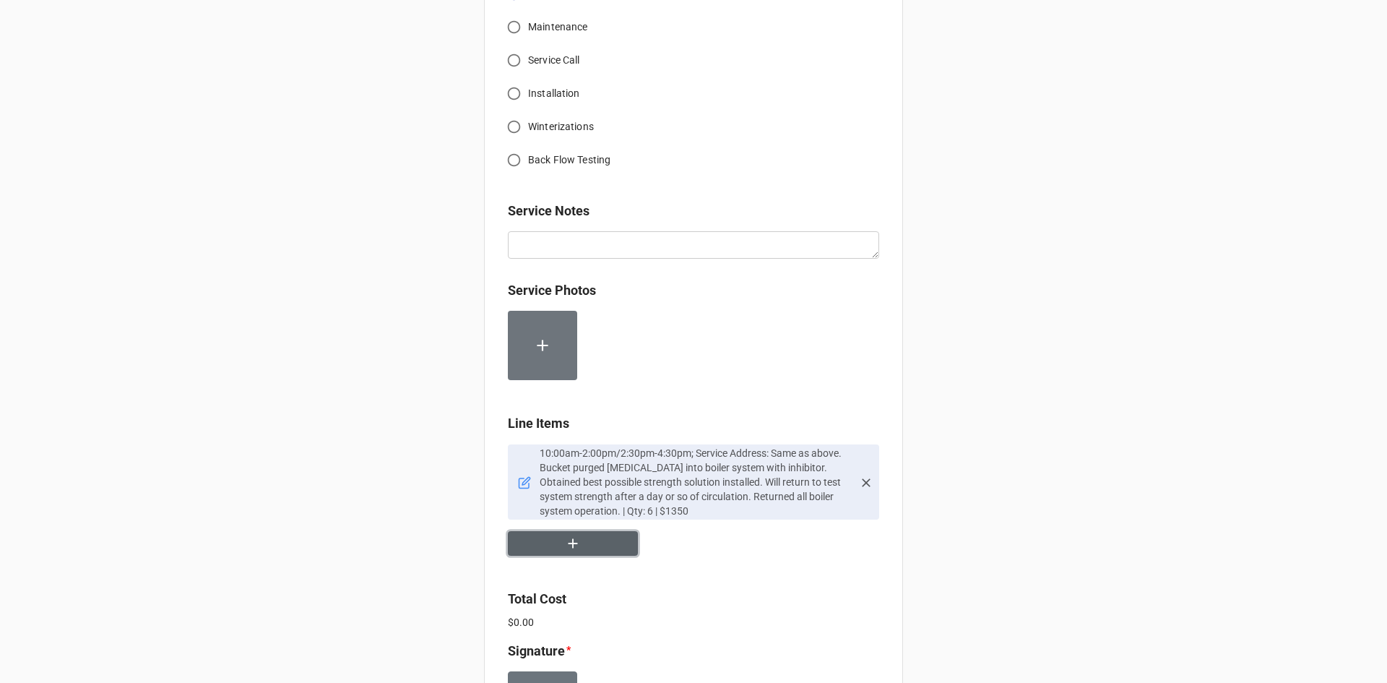
click at [603, 531] on button "button" at bounding box center [573, 543] width 130 height 25
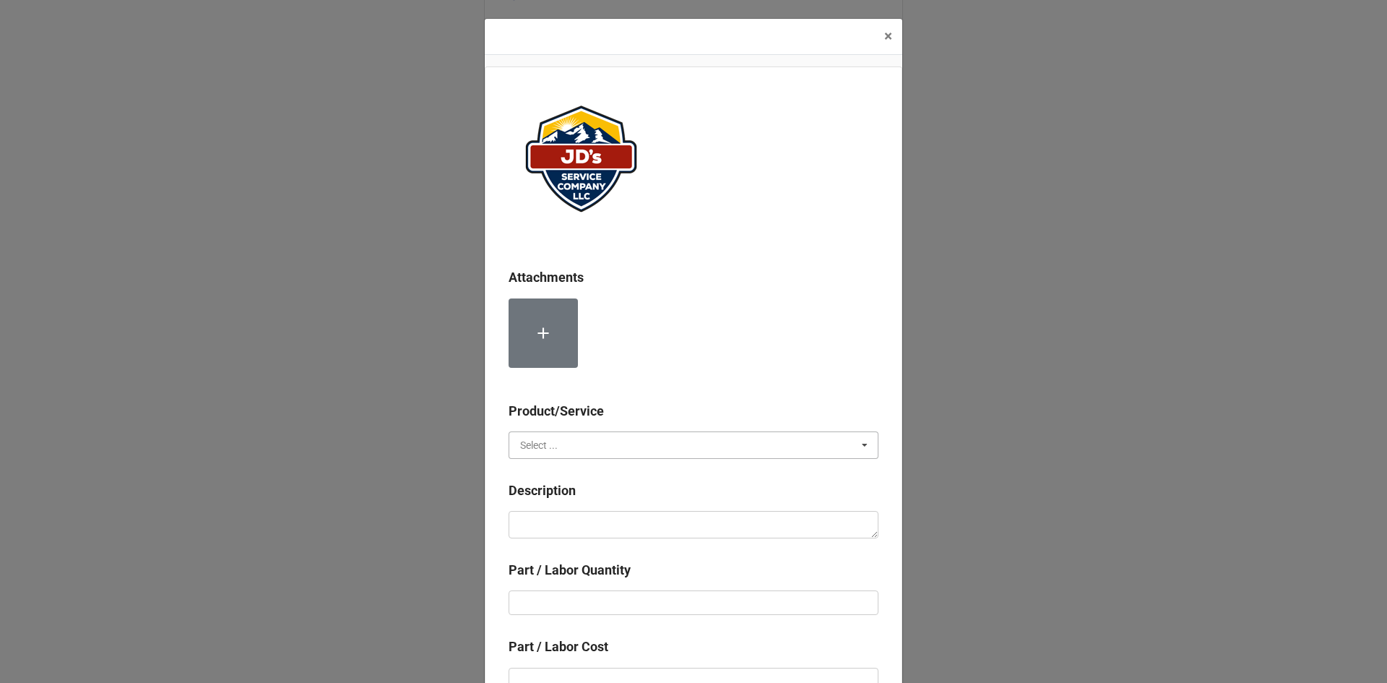
click at [561, 445] on input "text" at bounding box center [694, 445] width 368 height 26
click at [574, 499] on span "Material Cost" at bounding box center [551, 499] width 60 height 12
click at [574, 448] on div "Material Cost" at bounding box center [550, 445] width 60 height 10
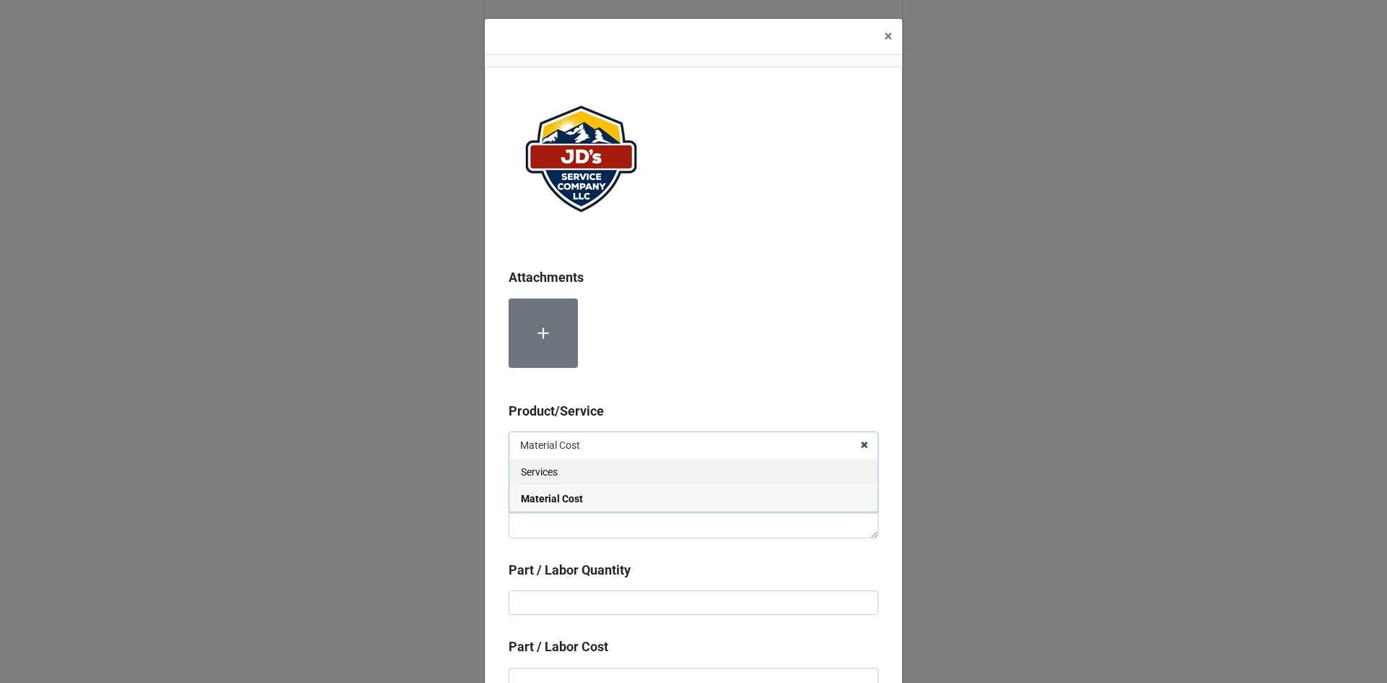
click at [572, 468] on div "Services" at bounding box center [693, 471] width 368 height 27
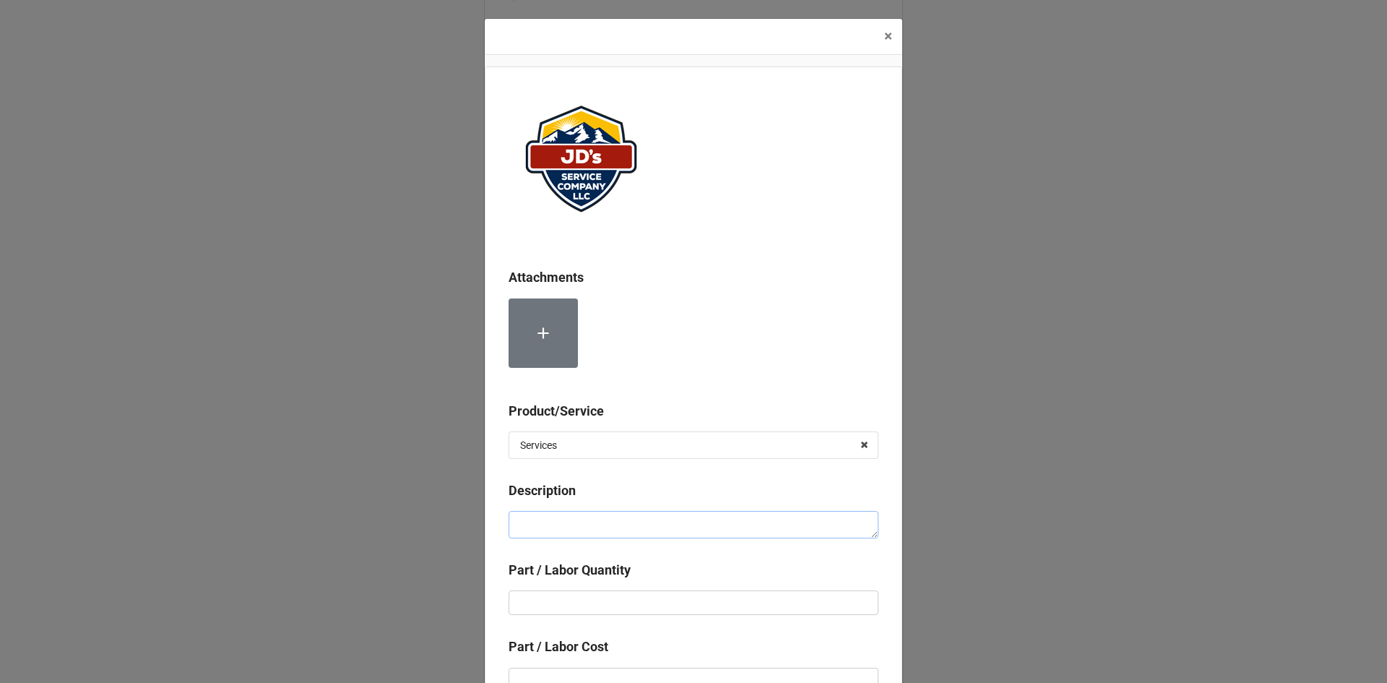
click at [580, 512] on textarea at bounding box center [694, 524] width 370 height 27
paste textarea "10:00am-2:00pm/2:30pm-4:30pm; Service Address: Same as above. Labor for 2nd Tec…"
type textarea "x"
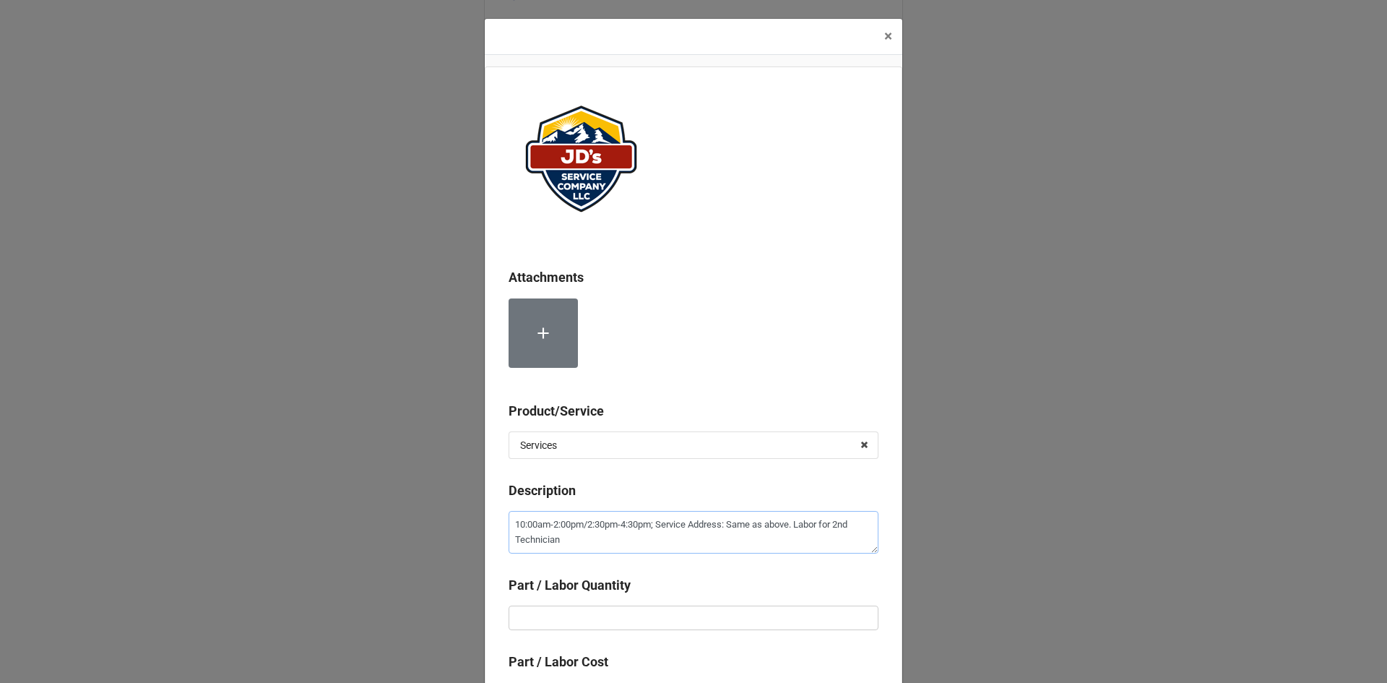
type textarea "10:00am-2:00pm/2:30pm-4:30pm; Service Address: Same as above. Labor for 2nd Tec…"
click at [645, 610] on input "text" at bounding box center [694, 617] width 370 height 25
type textarea "x"
type input "6"
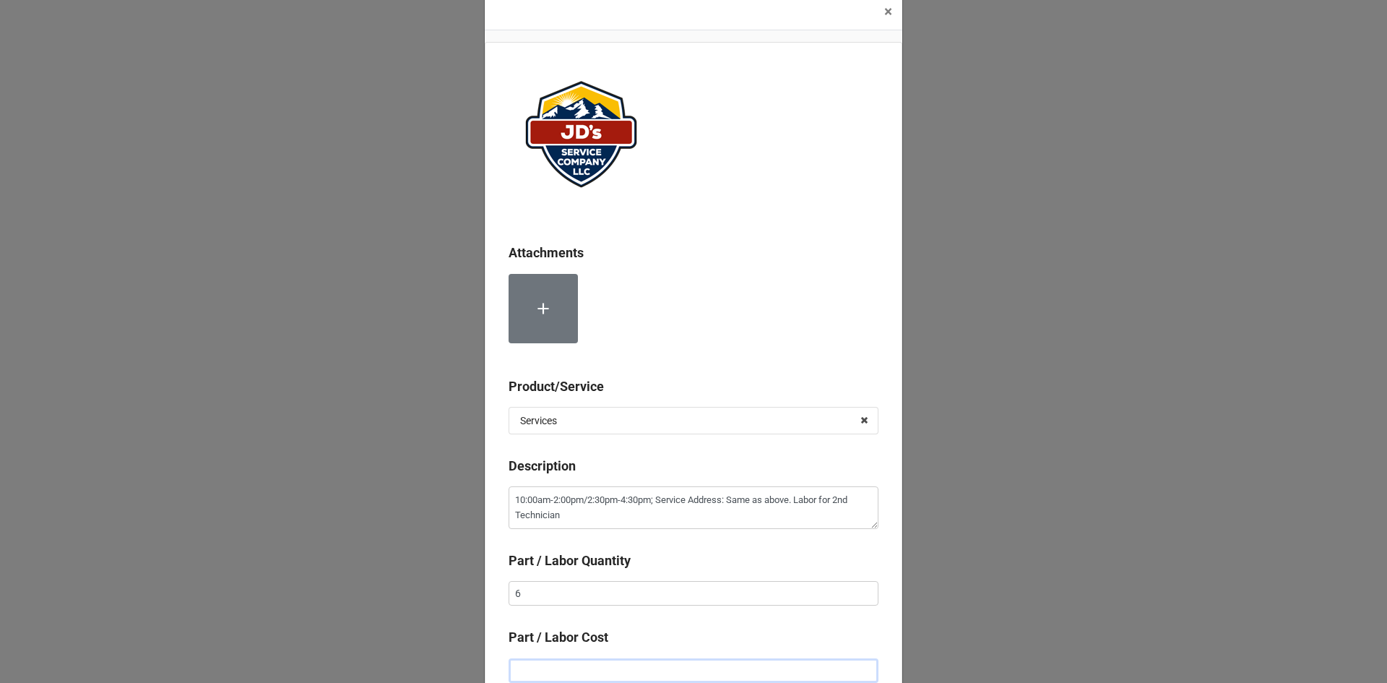
type textarea "x"
type input "$2.00"
type textarea "x"
type input "$22.00"
type textarea "x"
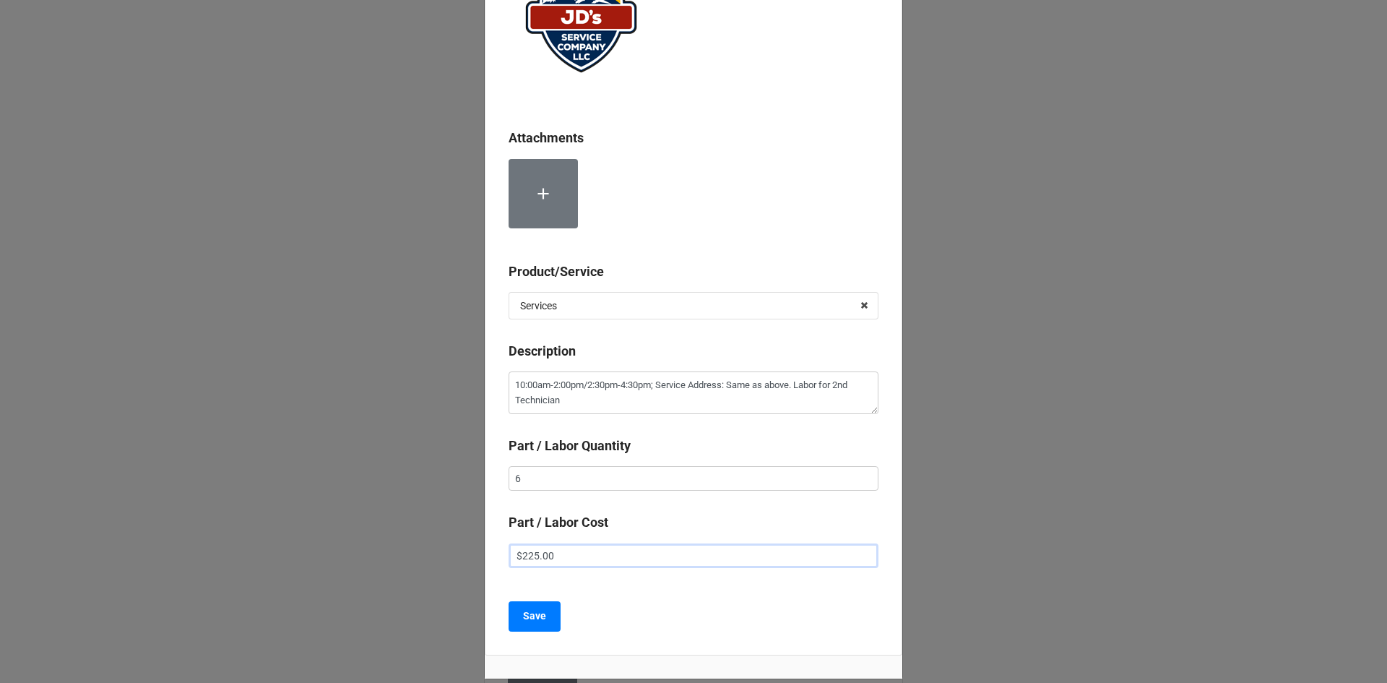
scroll to position [169, 0]
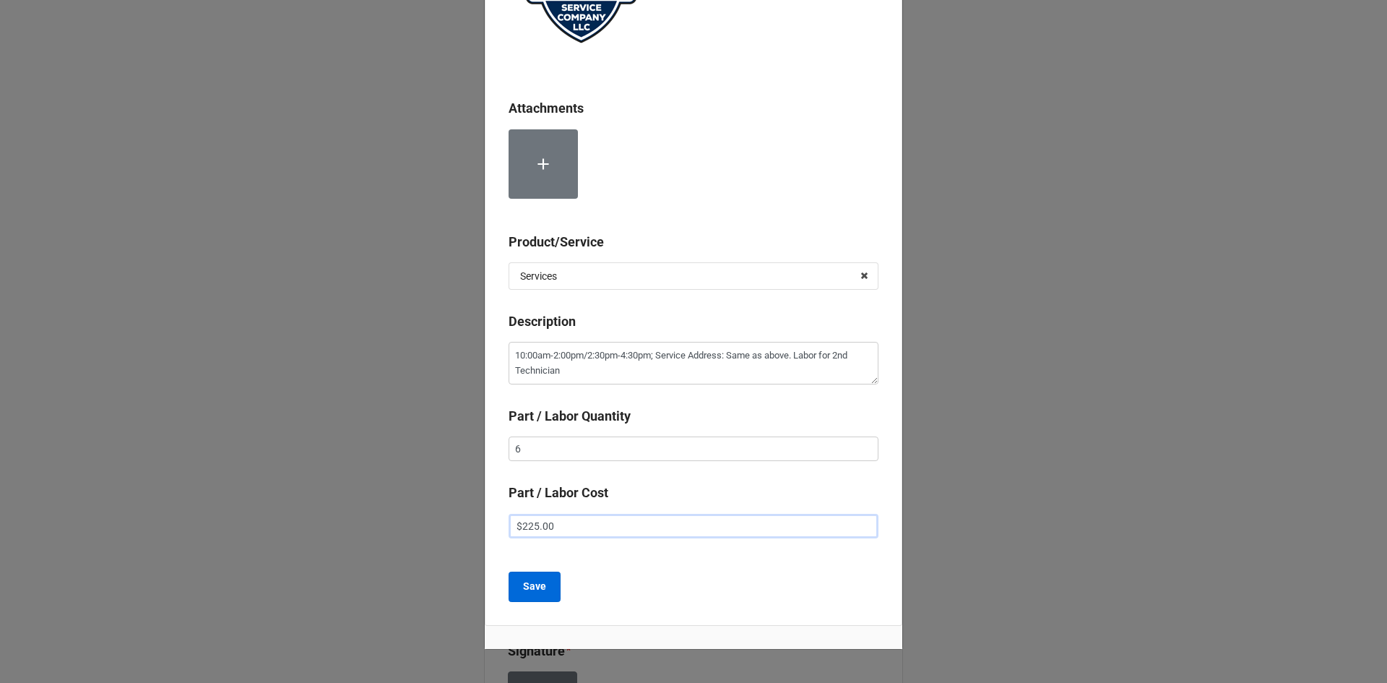
type input "$225.00"
click at [527, 587] on b "Save" at bounding box center [534, 586] width 23 height 15
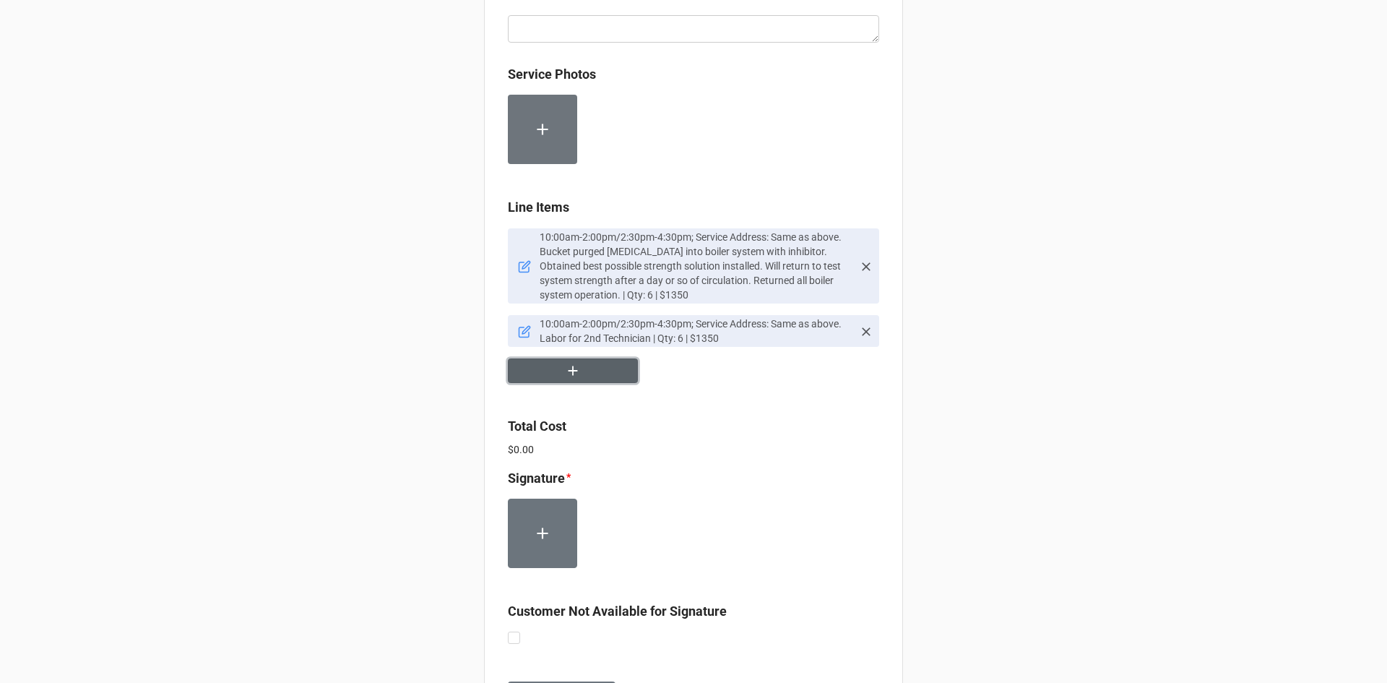
scroll to position [2081, 0]
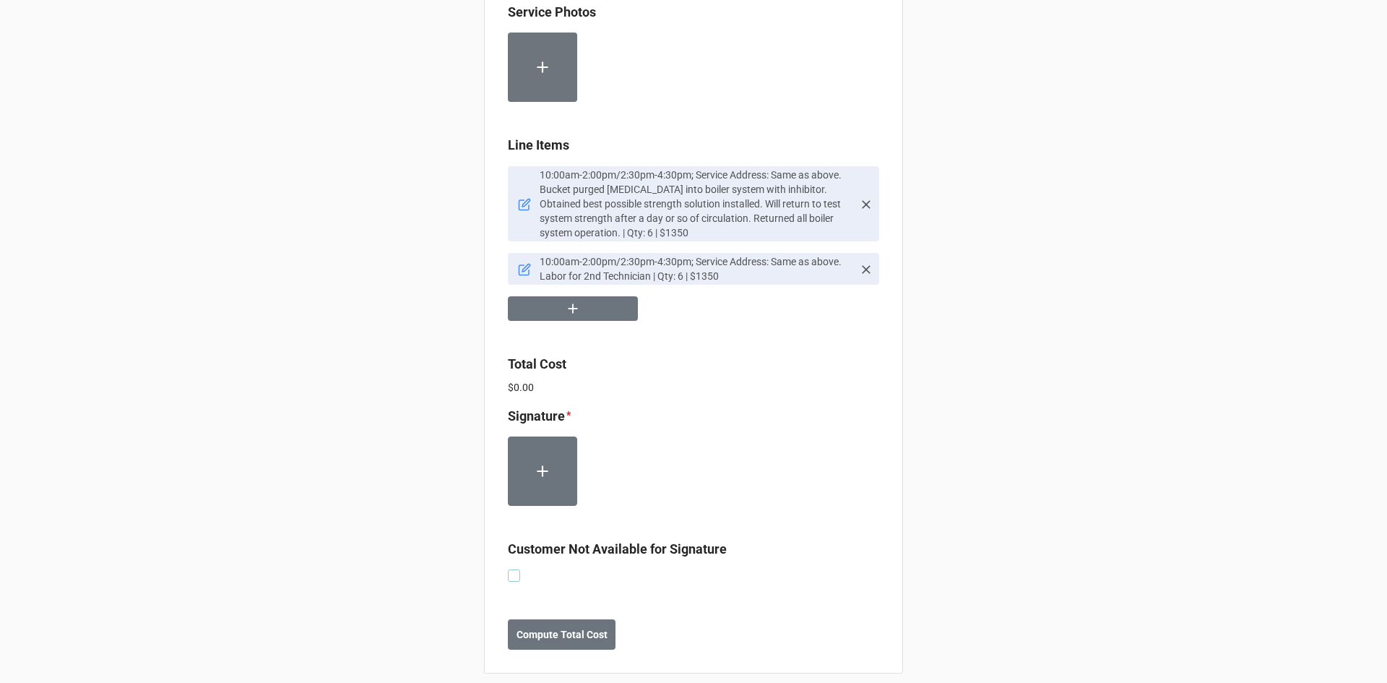
click at [508, 569] on label at bounding box center [514, 569] width 12 height 0
checkbox input "true"
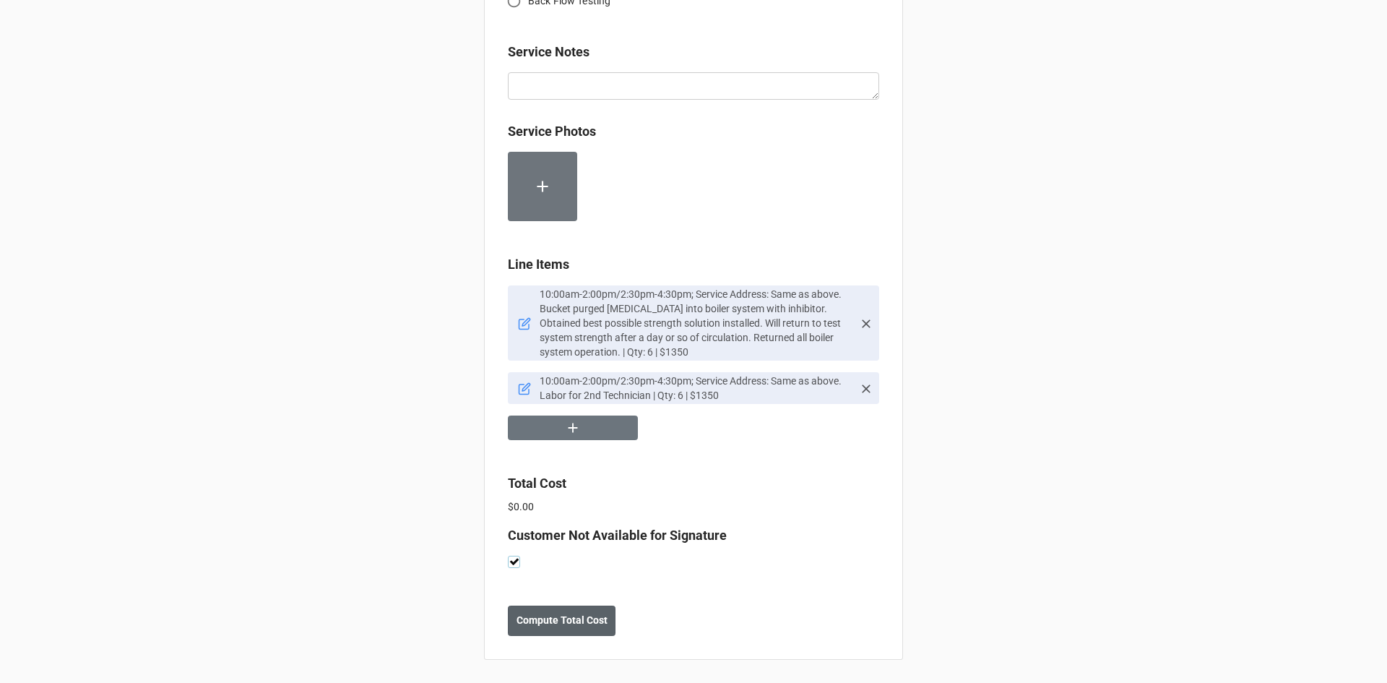
scroll to position [1948, 0]
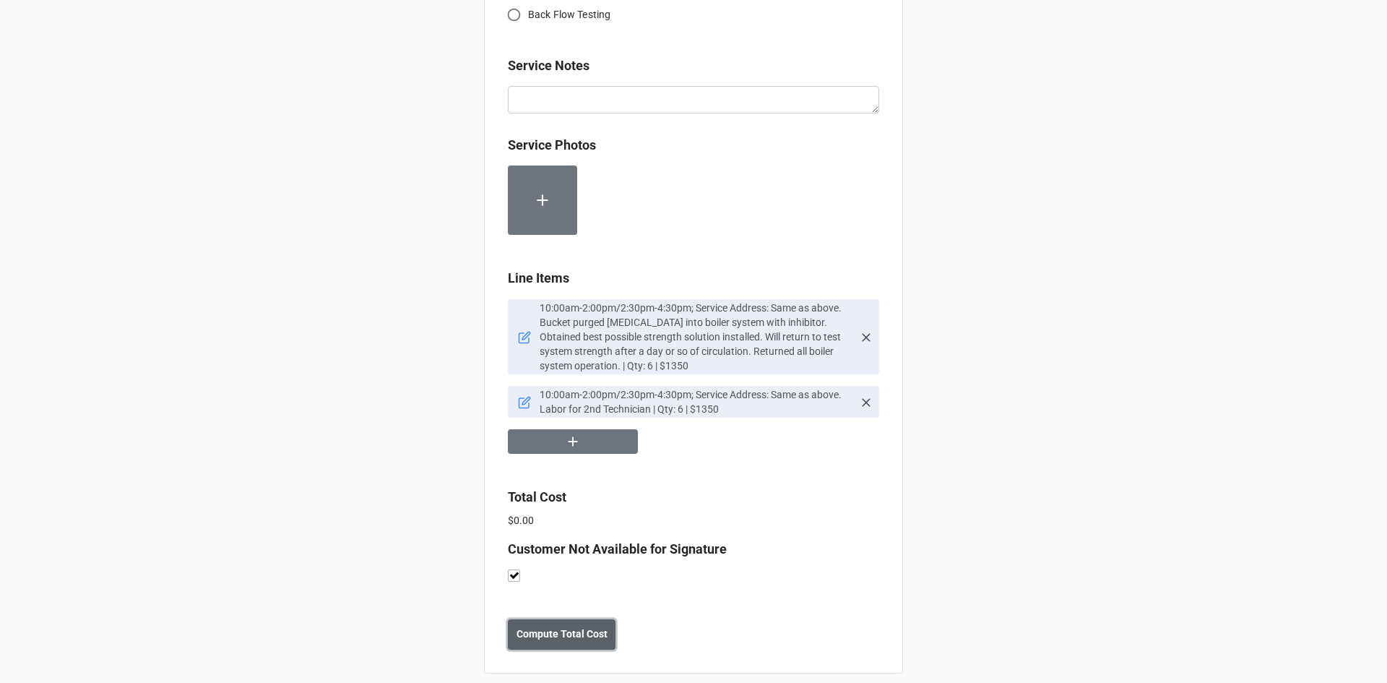
click at [582, 626] on b "Compute Total Cost" at bounding box center [562, 633] width 91 height 15
click at [545, 623] on button "Save" at bounding box center [534, 634] width 52 height 30
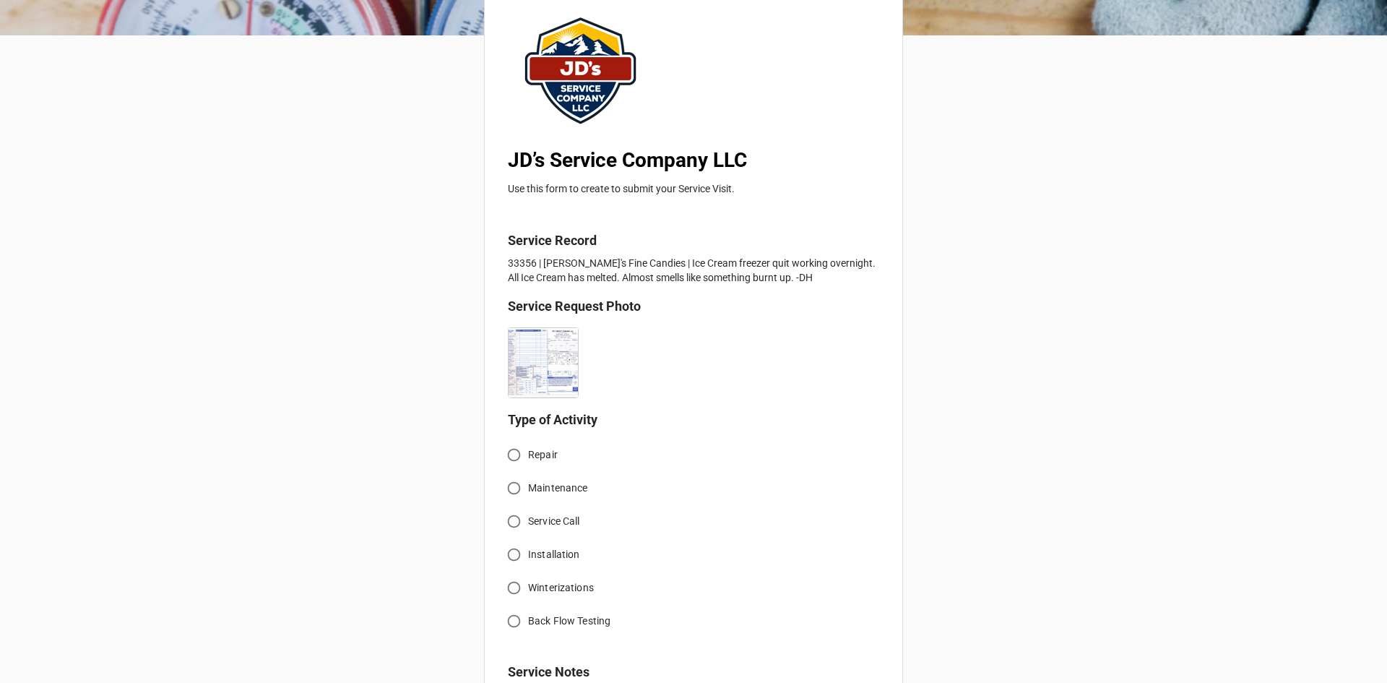
scroll to position [144, 0]
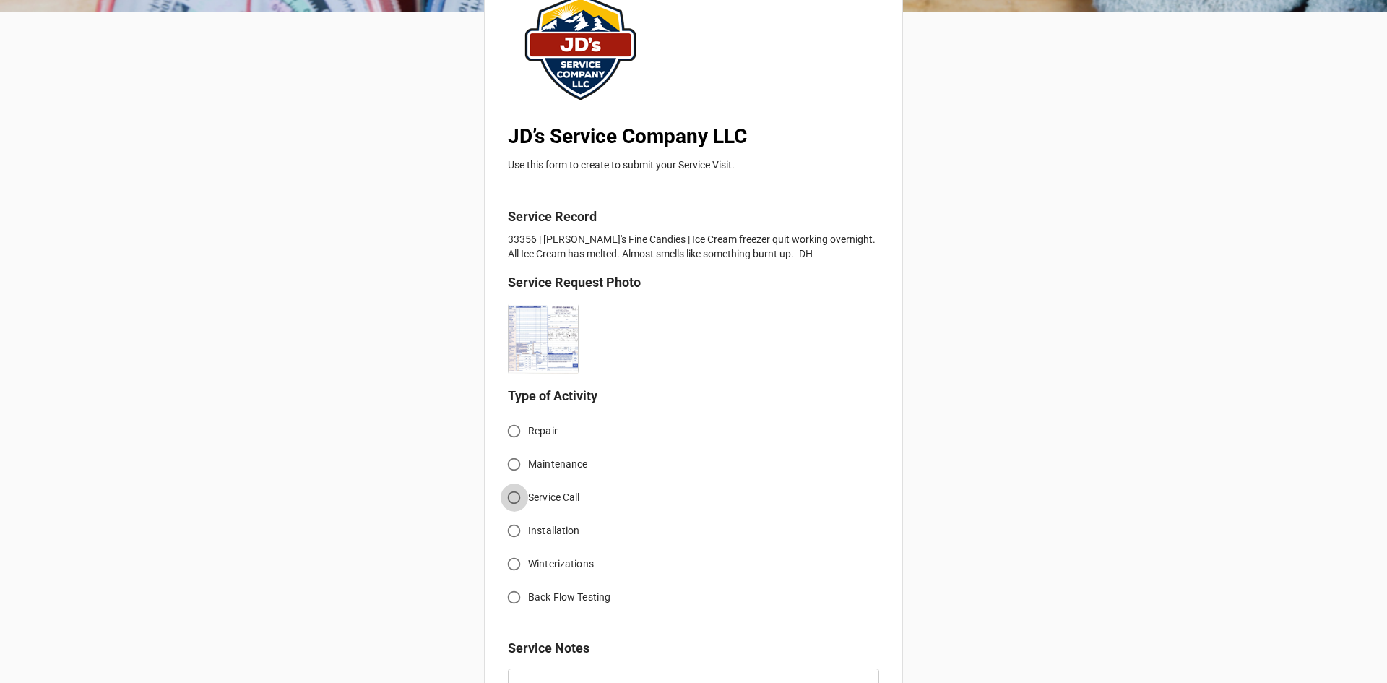
click at [519, 496] on input "Service Call" at bounding box center [514, 497] width 28 height 28
radio input "true"
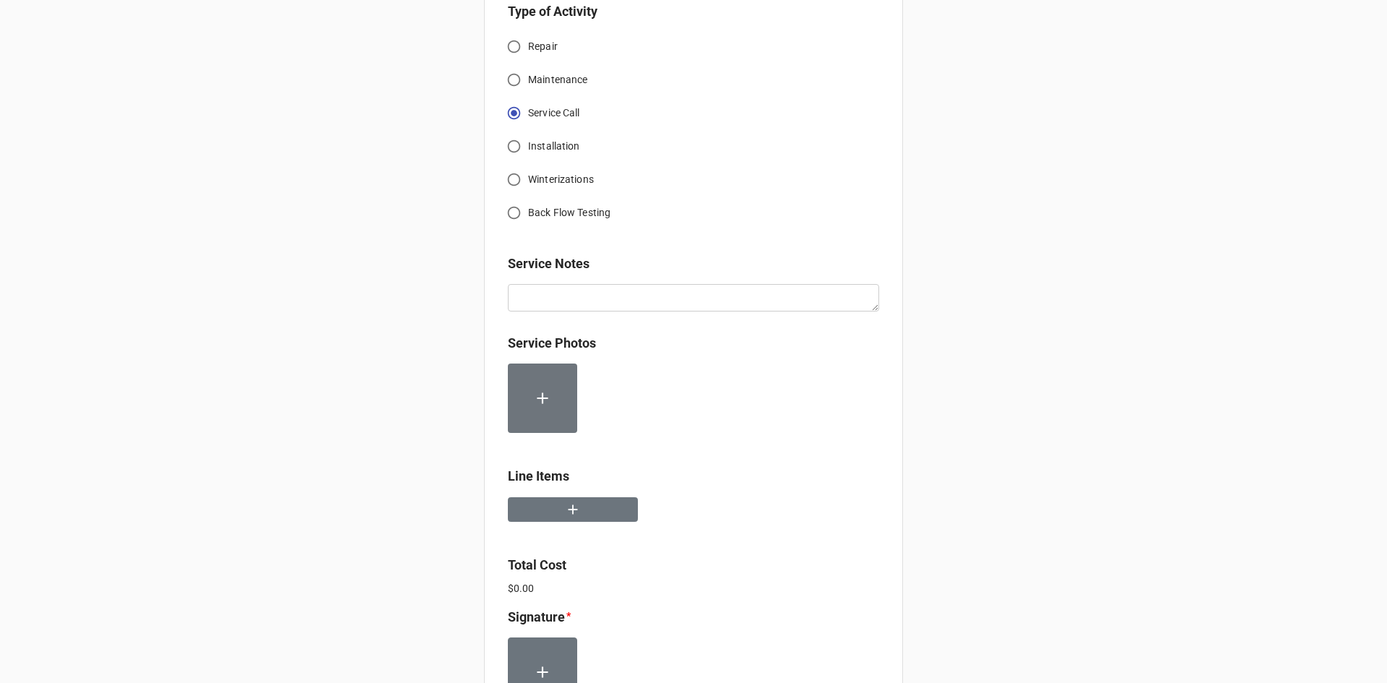
scroll to position [578, 0]
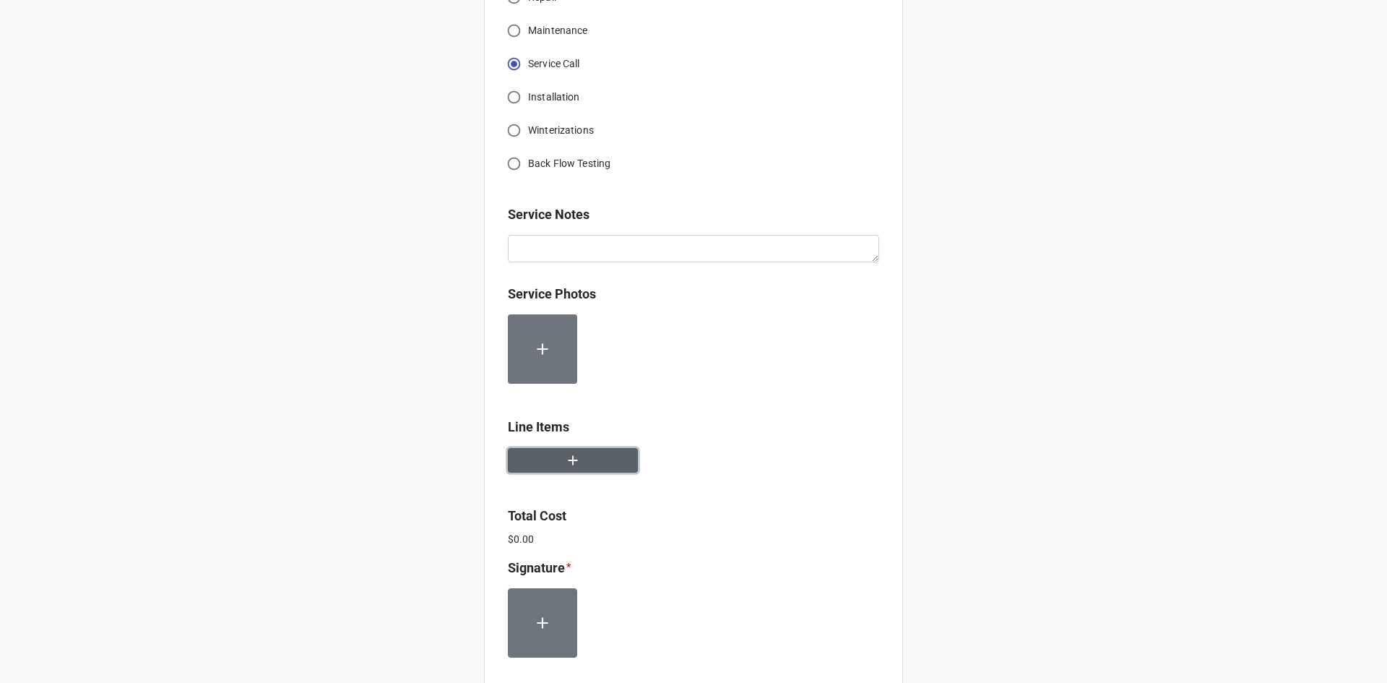
click at [591, 467] on button "button" at bounding box center [573, 460] width 130 height 25
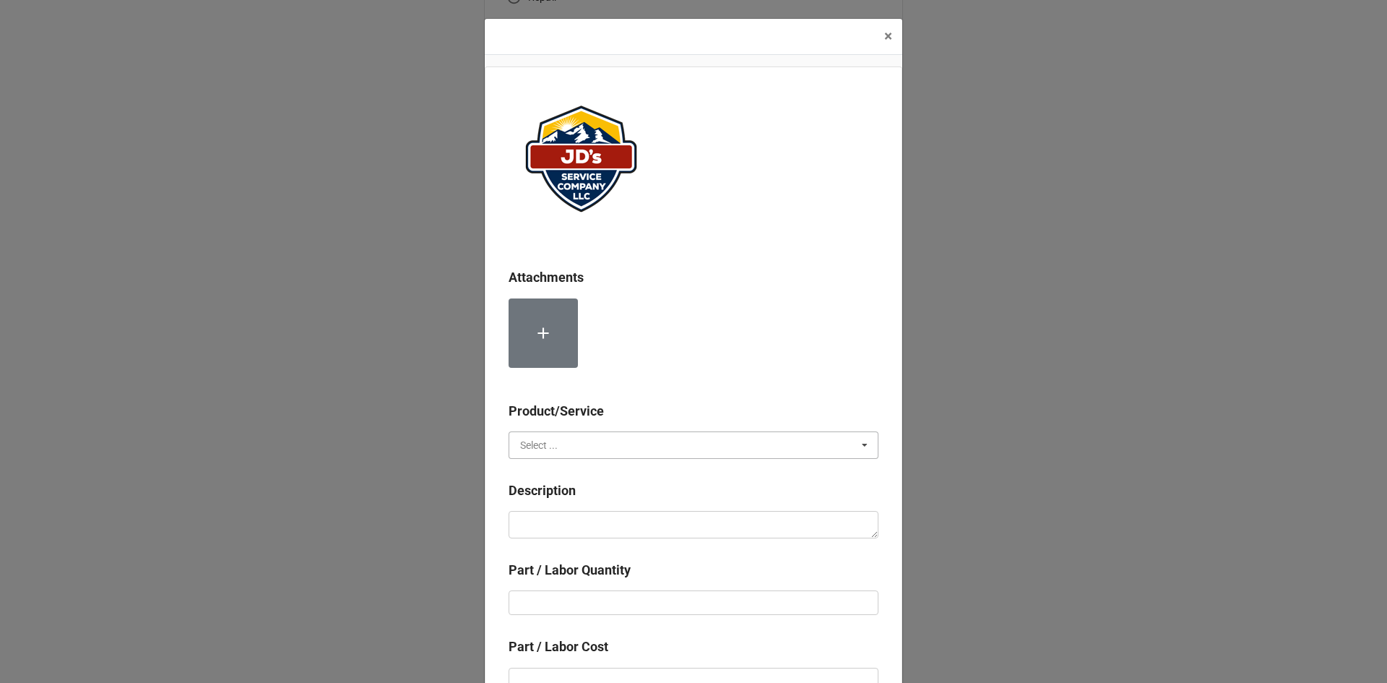
click at [608, 446] on input "text" at bounding box center [694, 445] width 368 height 26
click at [537, 472] on span "Services" at bounding box center [539, 472] width 37 height 12
click at [540, 517] on textarea at bounding box center [694, 524] width 370 height 27
paste textarea "2:30pm-3:30pm; Service Address: [STREET_ADDRESS][PERSON_NAME] Troubleshoot disp…"
type textarea "x"
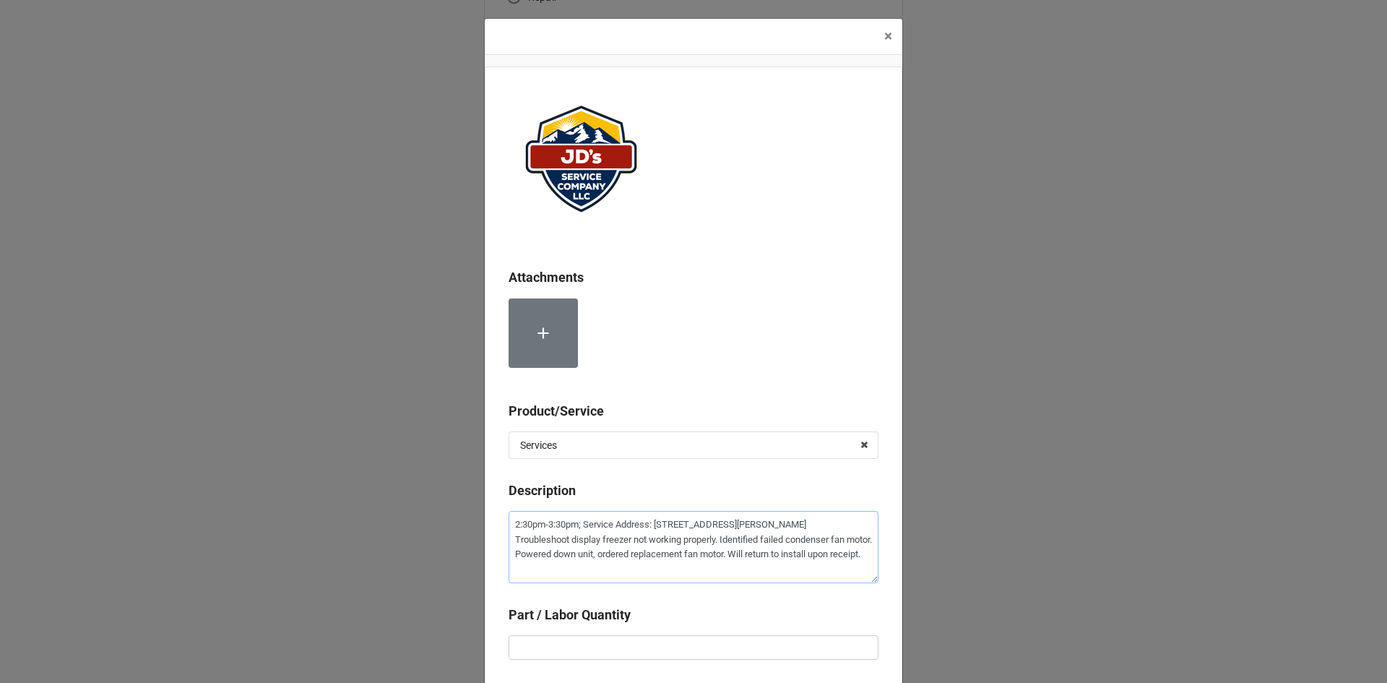
type textarea "2:30pm-3:30pm; Service Address: [STREET_ADDRESS][PERSON_NAME] Troubleshoot disp…"
click at [604, 639] on input "text" at bounding box center [694, 647] width 370 height 25
type textarea "x"
type input "1"
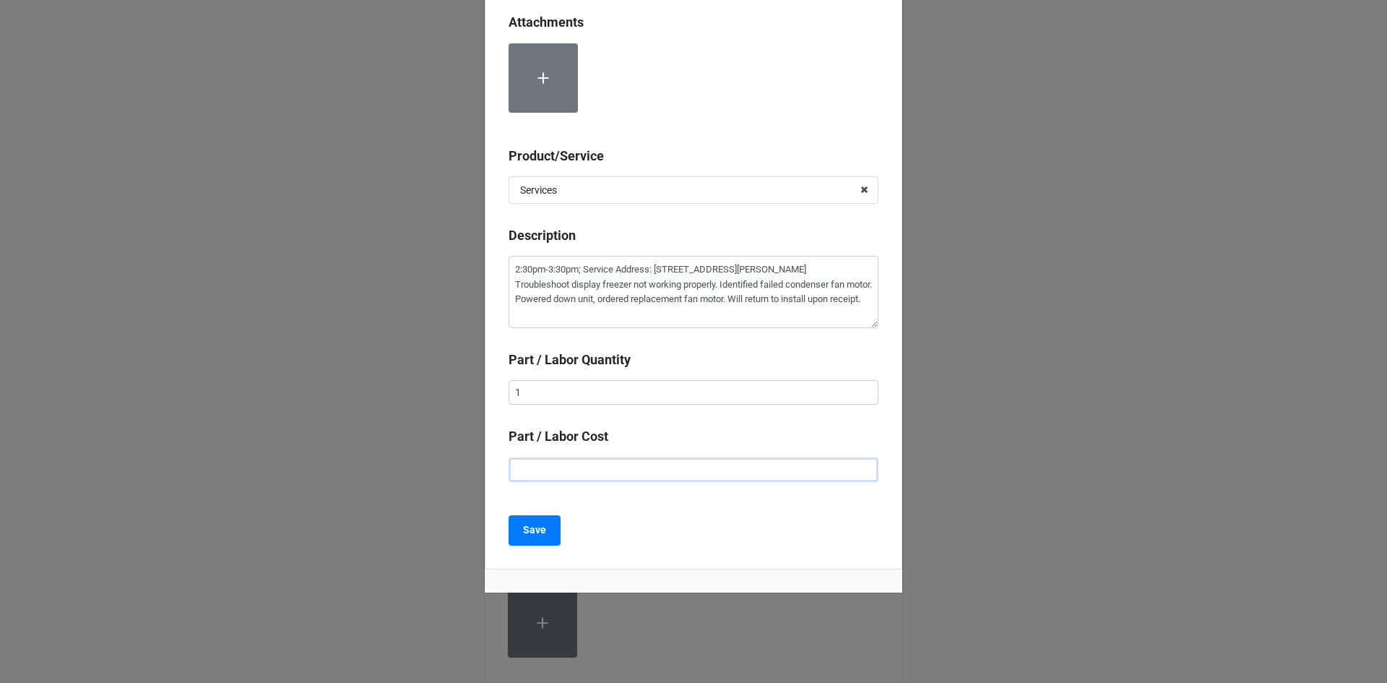
type textarea "x"
type input "$2.00"
type textarea "x"
type input "$22.00"
type textarea "x"
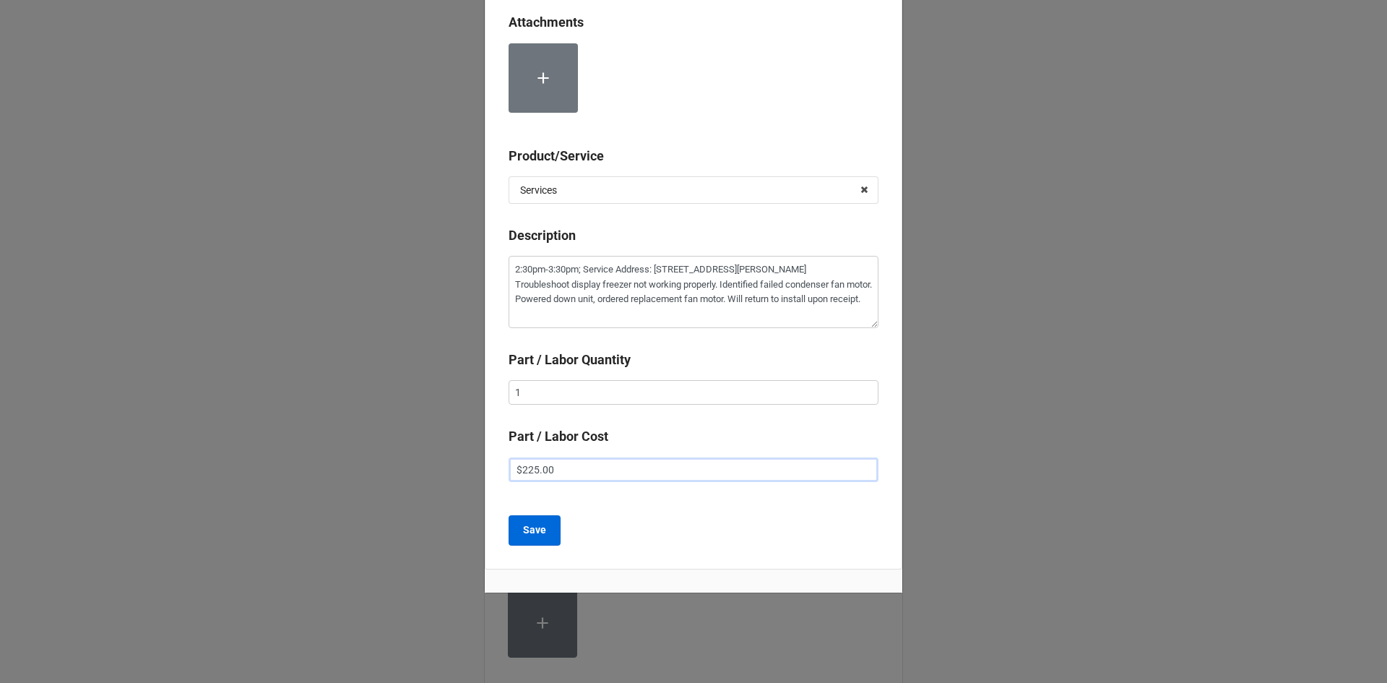
type input "$225.00"
click at [538, 532] on b "Save" at bounding box center [534, 529] width 23 height 15
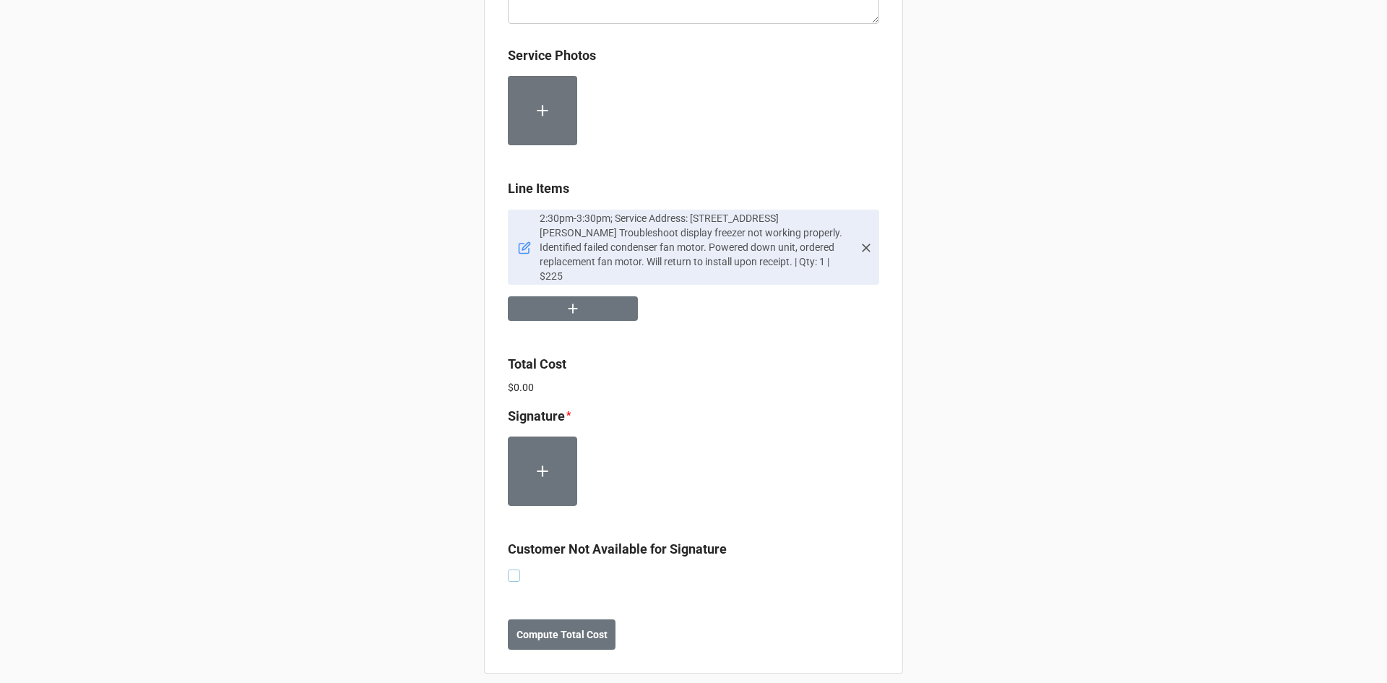
click at [508, 569] on label at bounding box center [514, 569] width 12 height 0
checkbox input "true"
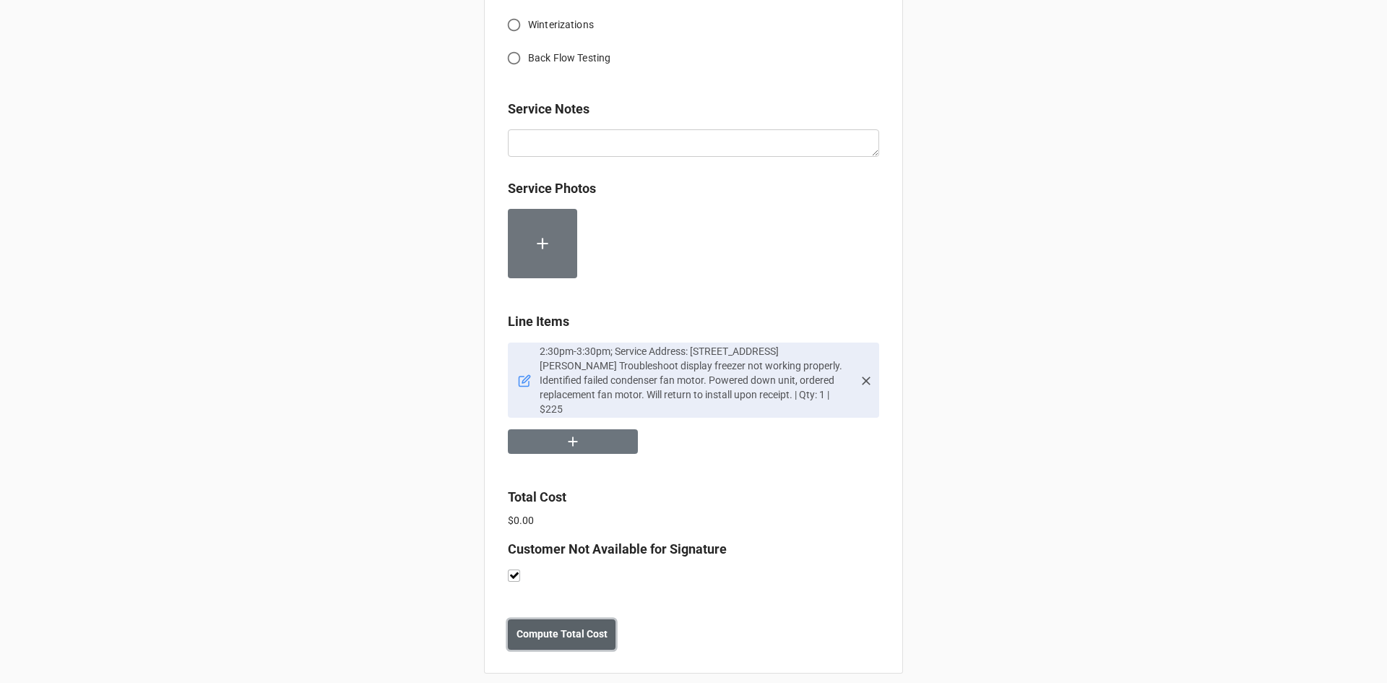
click at [546, 626] on b "Compute Total Cost" at bounding box center [562, 633] width 91 height 15
click at [540, 626] on b "Save" at bounding box center [533, 633] width 23 height 15
